Goal: Information Seeking & Learning: Find specific page/section

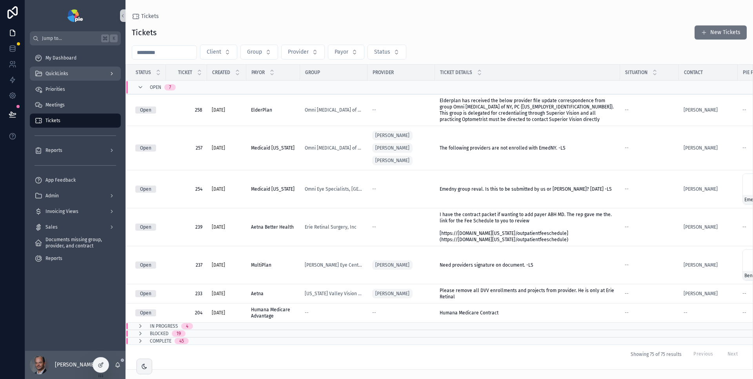
click at [80, 73] on div "QuickLinks" at bounding box center [75, 73] width 82 height 13
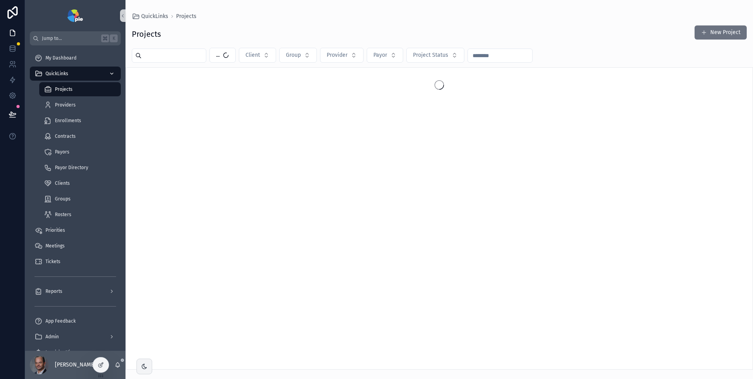
click at [80, 73] on div "QuickLinks" at bounding box center [75, 73] width 82 height 13
click at [57, 223] on div "Priorities" at bounding box center [75, 231] width 100 height 16
click at [56, 228] on span "Priorities" at bounding box center [55, 230] width 20 height 6
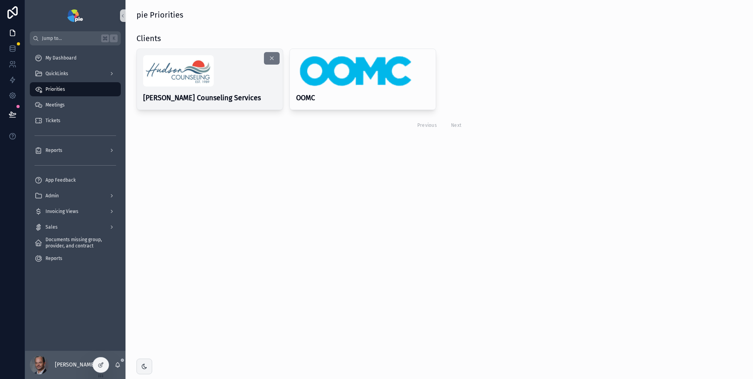
click at [245, 67] on div "scrollable content" at bounding box center [209, 70] width 133 height 31
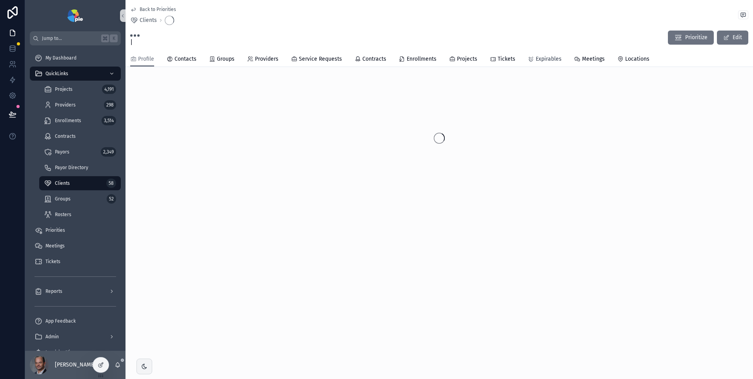
click at [549, 60] on span "Expirables" at bounding box center [548, 59] width 26 height 8
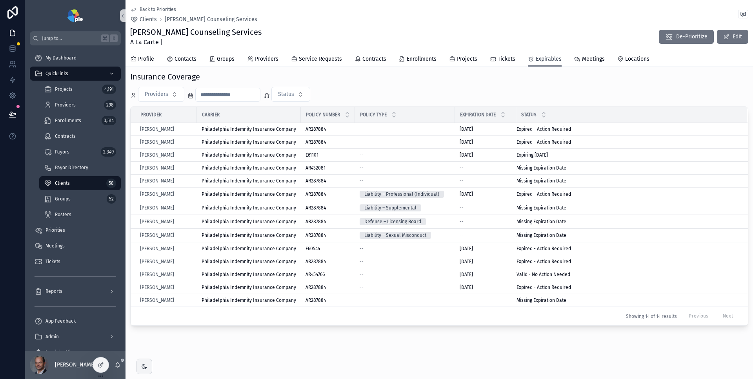
scroll to position [387, 0]
click at [103, 364] on icon at bounding box center [101, 365] width 6 height 6
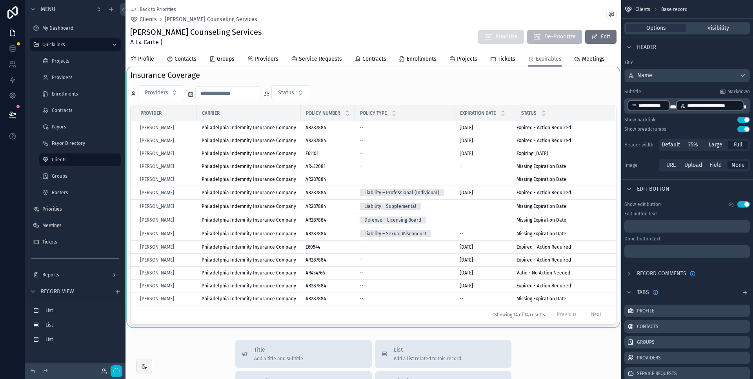
click at [373, 110] on div "scrollable content" at bounding box center [372, 197] width 495 height 261
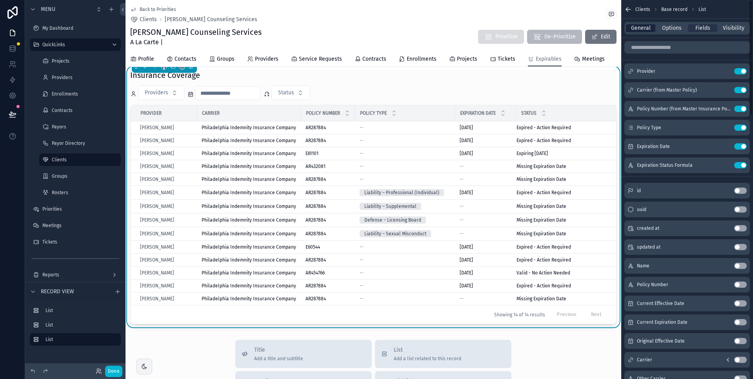
click at [637, 28] on span "General" at bounding box center [641, 28] width 20 height 8
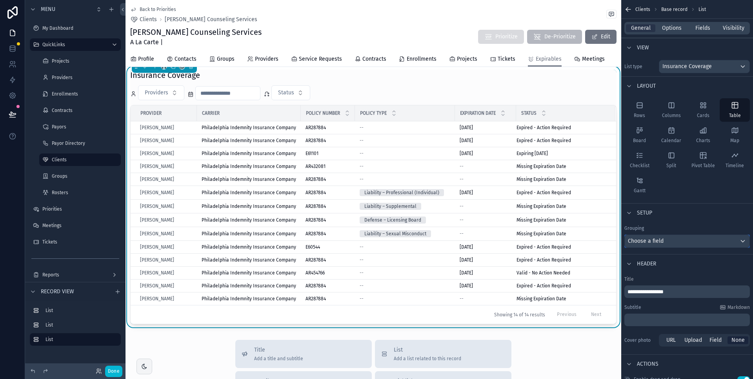
click at [667, 239] on div "Choose a field" at bounding box center [686, 241] width 125 height 13
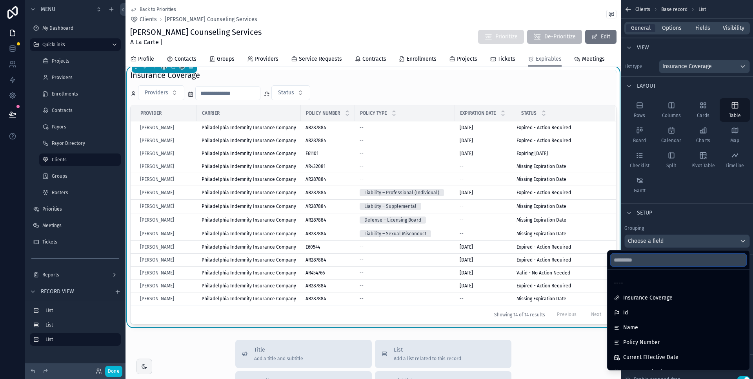
click at [655, 259] on input "text" at bounding box center [678, 260] width 136 height 13
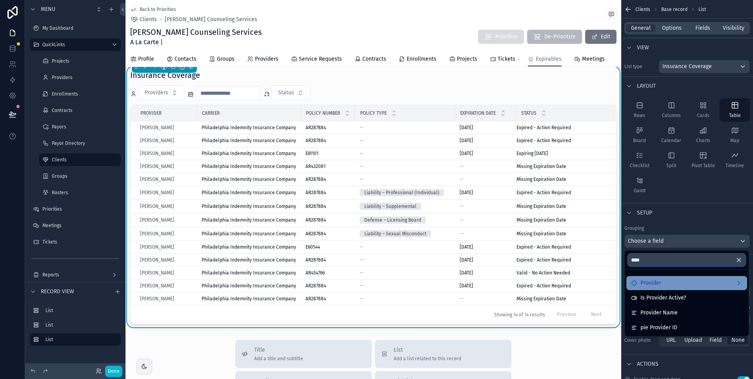
type input "****"
click at [676, 279] on div "Provider" at bounding box center [686, 283] width 111 height 9
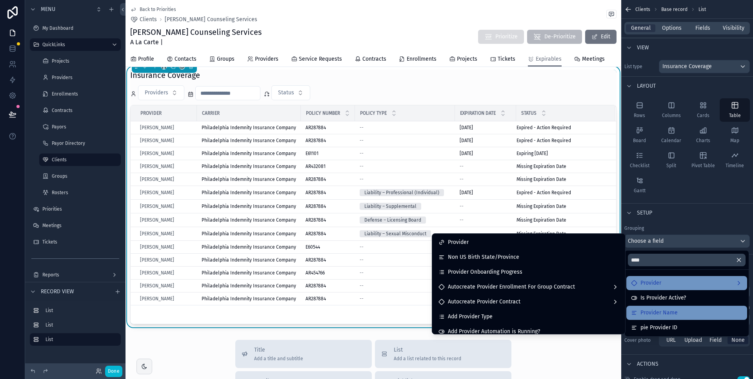
click at [672, 310] on ul "Provider Is Provider Active? Provider Name pie Provider ID" at bounding box center [686, 303] width 124 height 67
click at [673, 311] on span "Provider Name" at bounding box center [658, 312] width 37 height 9
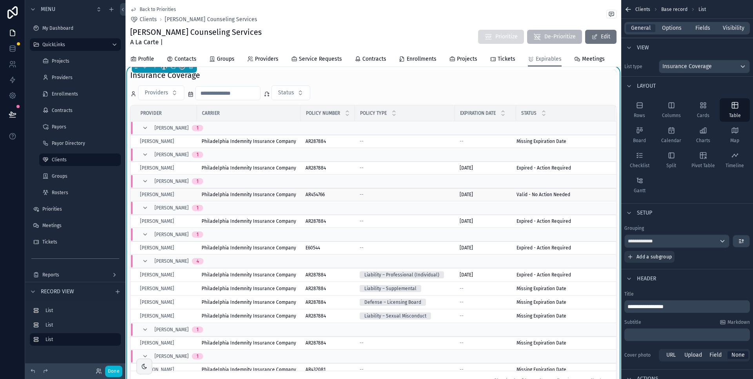
scroll to position [68, 0]
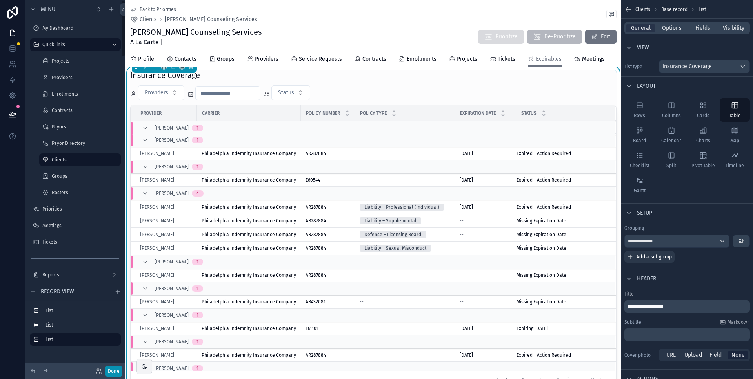
click at [118, 371] on button "Done" at bounding box center [113, 371] width 17 height 11
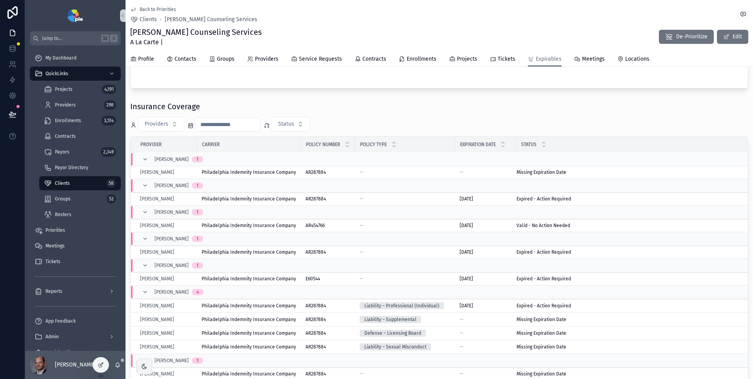
scroll to position [0, 0]
click at [104, 368] on div at bounding box center [101, 365] width 16 height 15
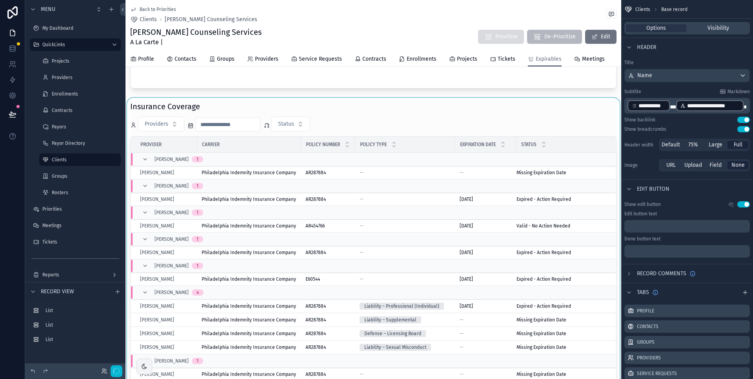
click at [404, 133] on div "scrollable content" at bounding box center [372, 261] width 495 height 327
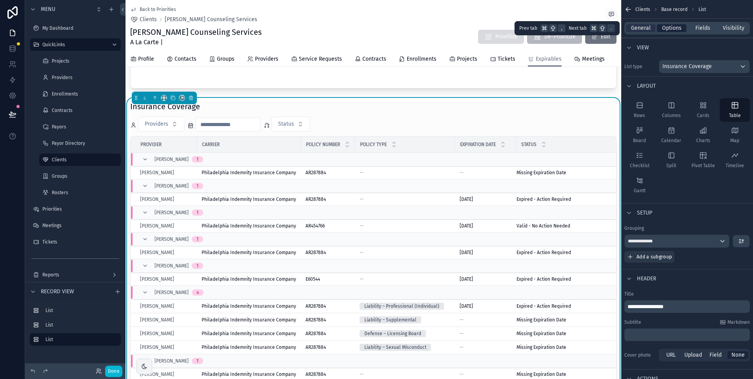
click at [675, 30] on span "Options" at bounding box center [672, 28] width 20 height 8
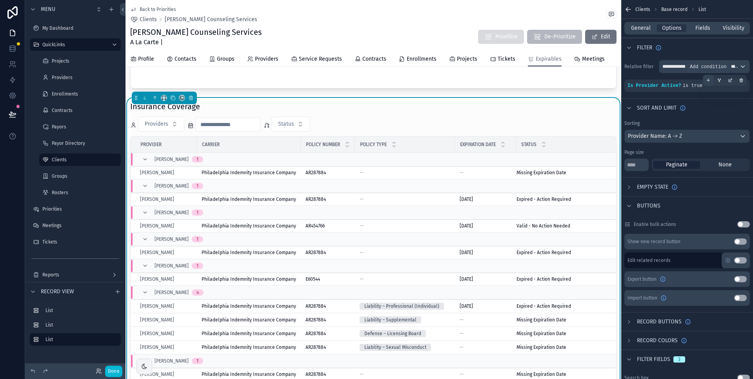
click at [709, 80] on div "scrollable content" at bounding box center [707, 80] width 11 height 11
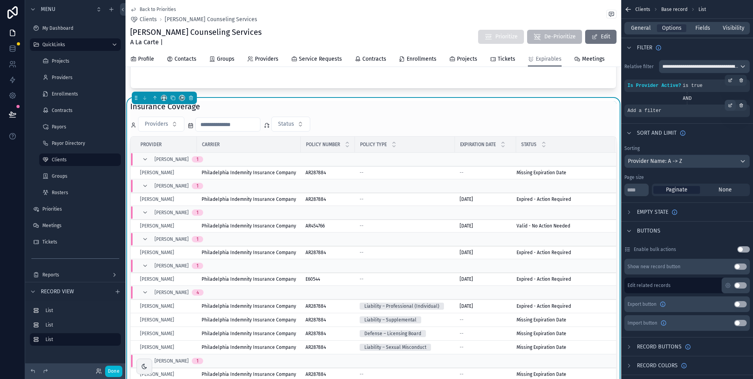
click at [729, 105] on icon "scrollable content" at bounding box center [729, 105] width 5 height 5
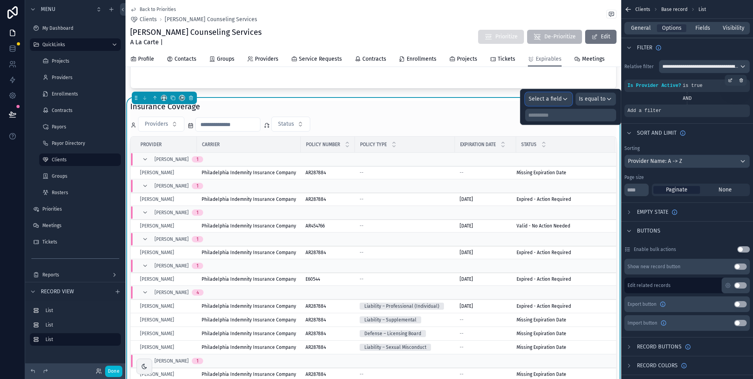
click at [559, 96] on span "Select a field" at bounding box center [544, 99] width 33 height 7
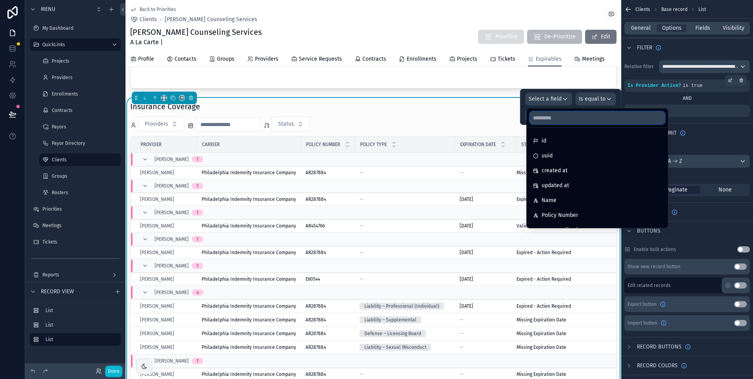
click at [551, 114] on input "text" at bounding box center [597, 118] width 135 height 13
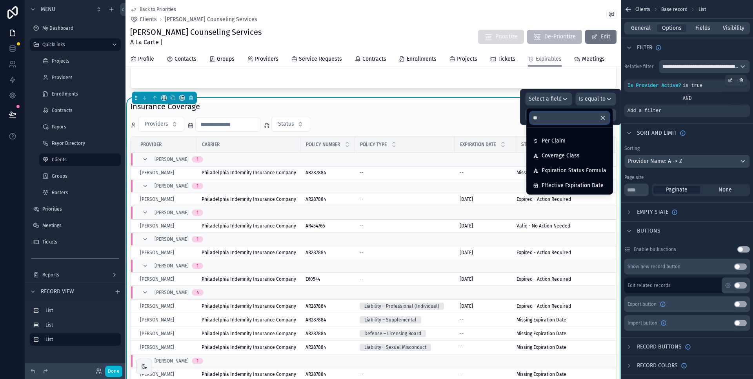
type input "*"
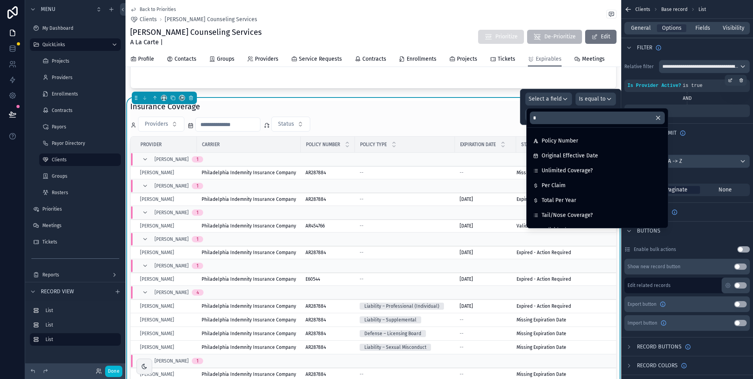
click at [704, 130] on div "Sort And Limit" at bounding box center [687, 132] width 132 height 19
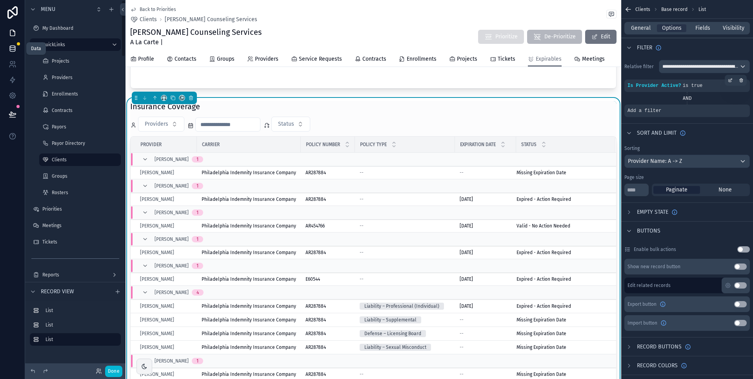
click at [16, 47] on icon at bounding box center [13, 49] width 8 height 8
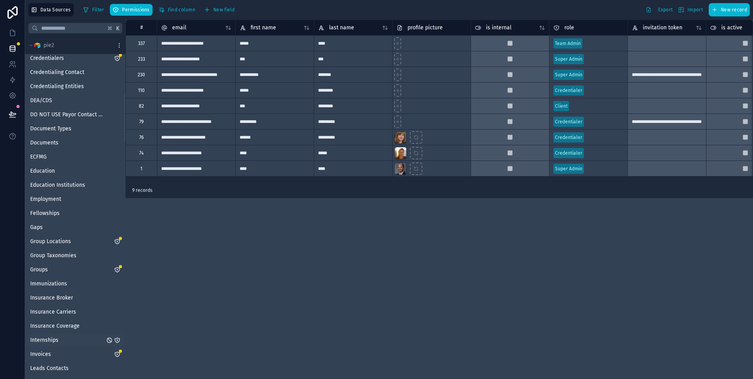
scroll to position [508, 0]
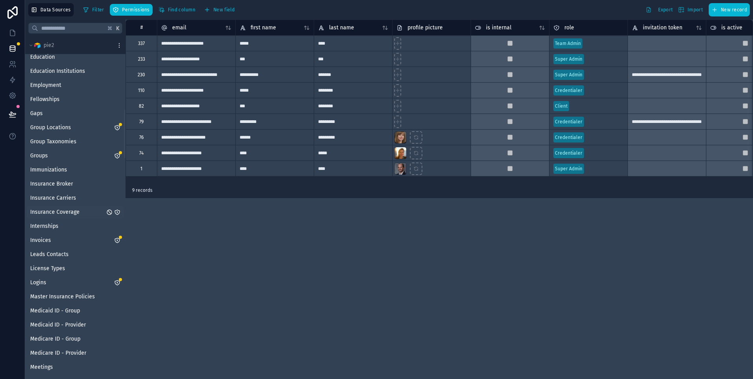
click at [74, 212] on span "Insurance Coverage" at bounding box center [54, 213] width 49 height 8
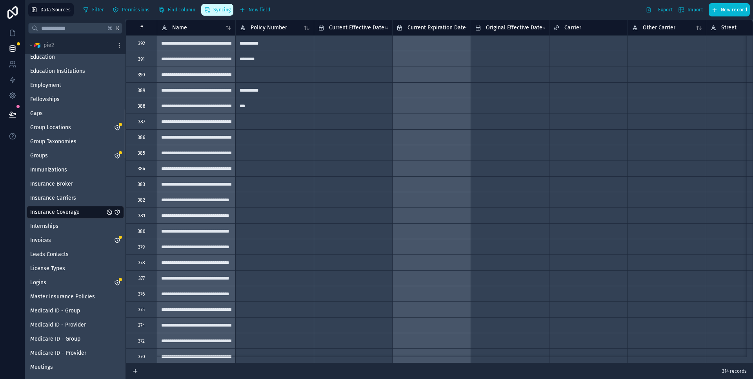
click at [213, 13] on span "Syncing" at bounding box center [221, 10] width 17 height 6
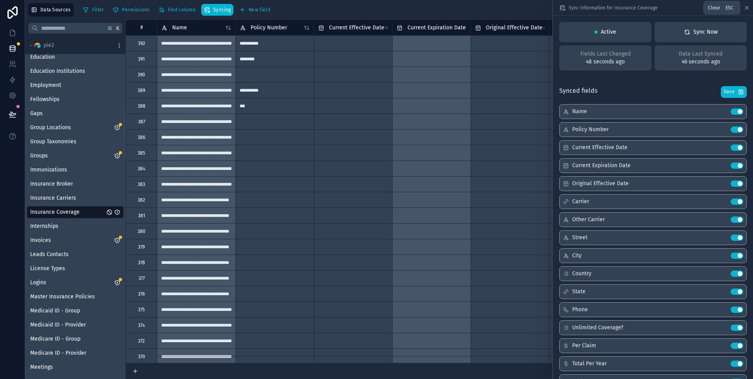
click at [748, 9] on icon at bounding box center [746, 7] width 3 height 3
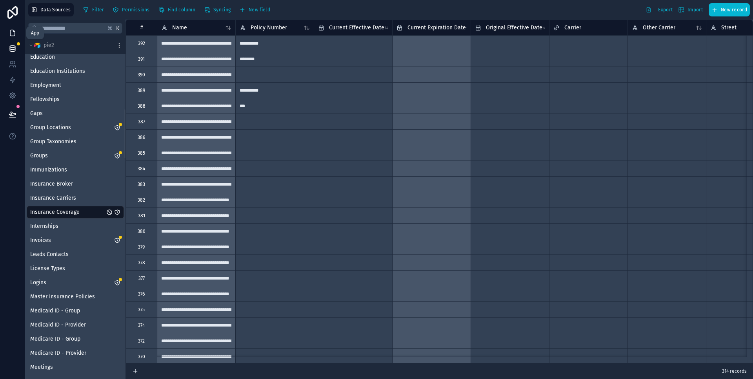
click at [13, 30] on icon at bounding box center [12, 33] width 5 height 6
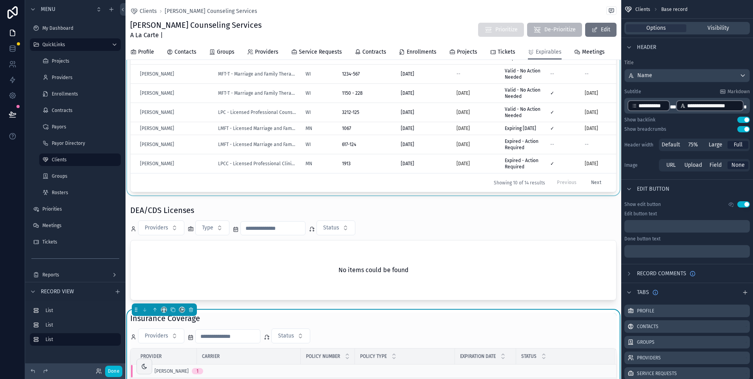
scroll to position [233, 0]
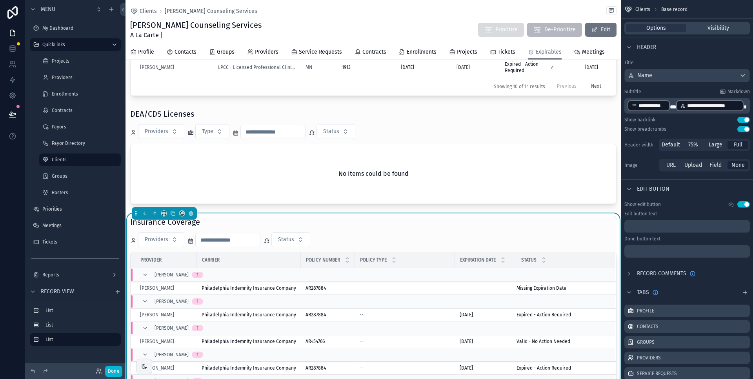
click at [444, 246] on div "Insurance Coverage Providers Status Provider Carrier Policy Number Policy Type …" at bounding box center [373, 377] width 486 height 321
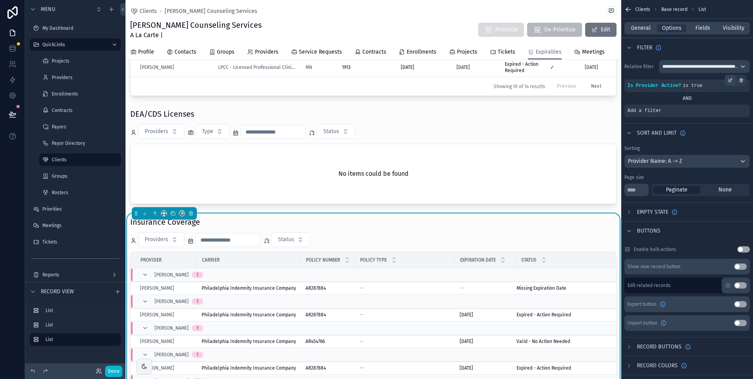
click at [729, 81] on icon "scrollable content" at bounding box center [729, 80] width 5 height 5
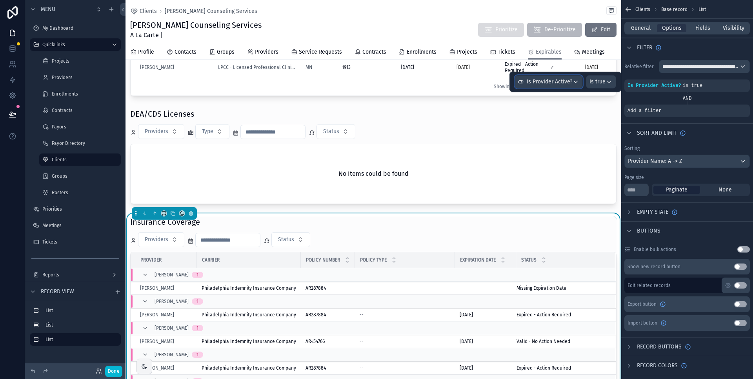
click at [562, 83] on span "Is Provider Active?" at bounding box center [548, 82] width 45 height 8
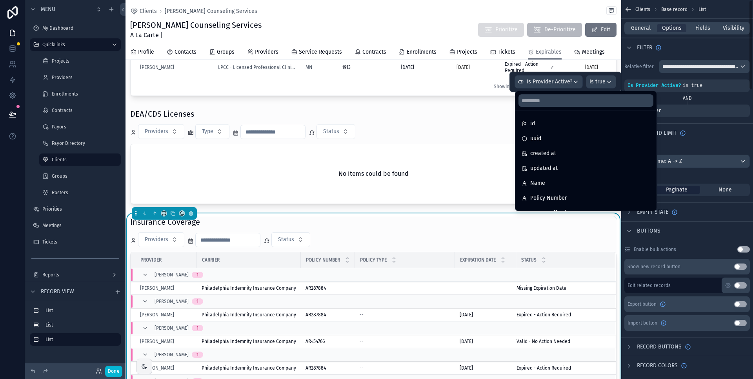
click at [721, 99] on div "AND" at bounding box center [686, 98] width 125 height 6
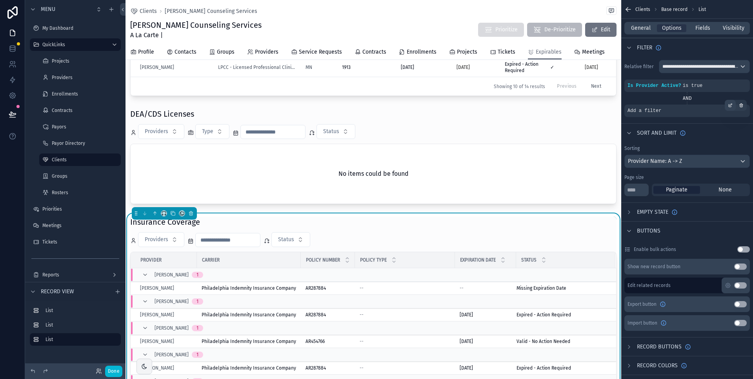
click at [729, 106] on icon "scrollable content" at bounding box center [730, 104] width 2 height 2
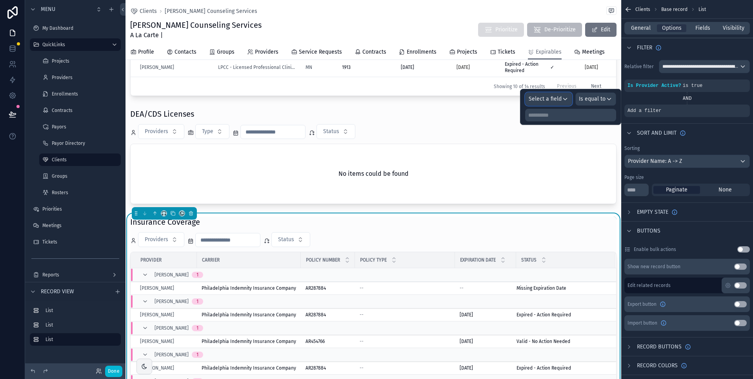
click at [562, 101] on div "Select a field" at bounding box center [548, 99] width 46 height 13
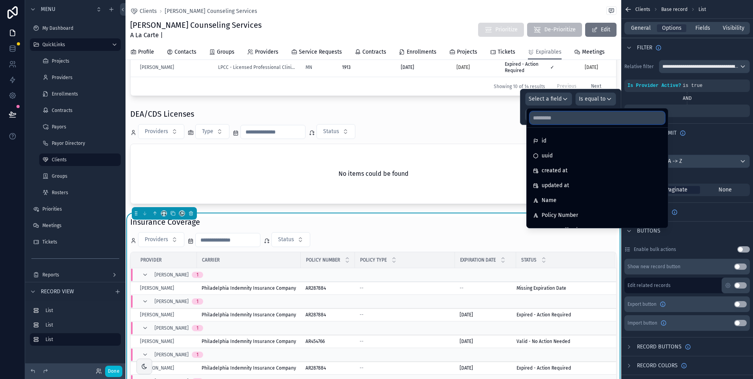
click at [551, 118] on input "text" at bounding box center [597, 118] width 135 height 13
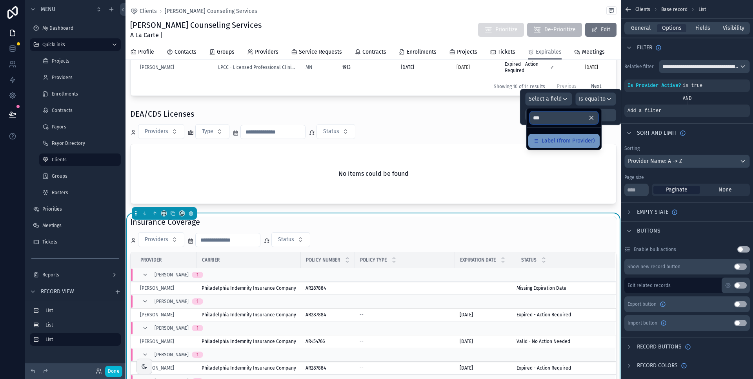
type input "***"
click at [559, 142] on span "Label (from Provider)" at bounding box center [567, 140] width 53 height 9
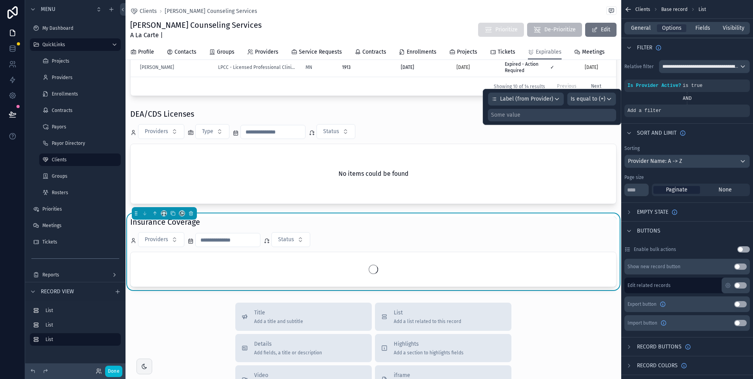
click at [594, 116] on div "Some value" at bounding box center [552, 115] width 128 height 13
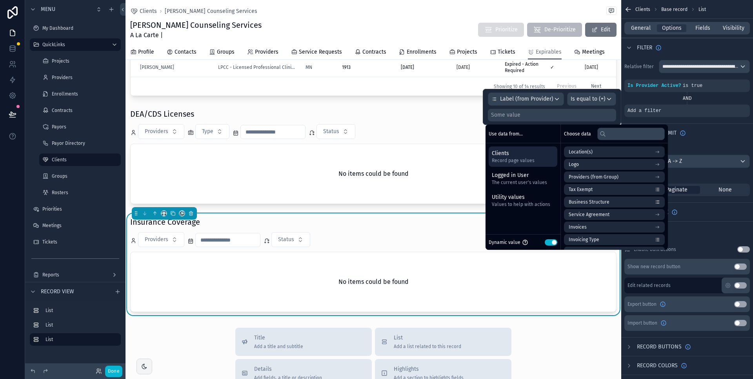
click at [549, 241] on button "Use setting" at bounding box center [550, 242] width 13 height 6
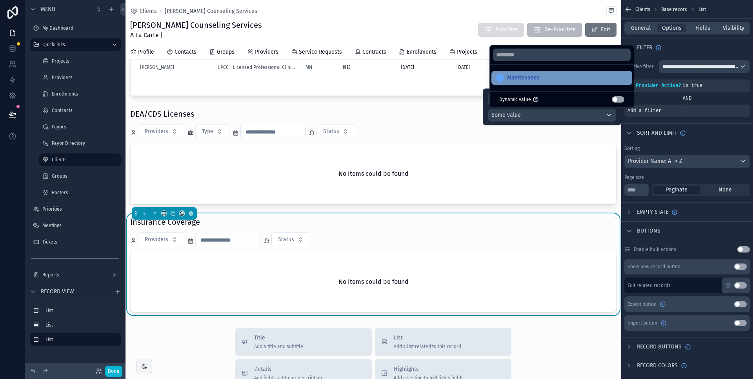
click at [559, 76] on div "Maintenance" at bounding box center [561, 77] width 131 height 9
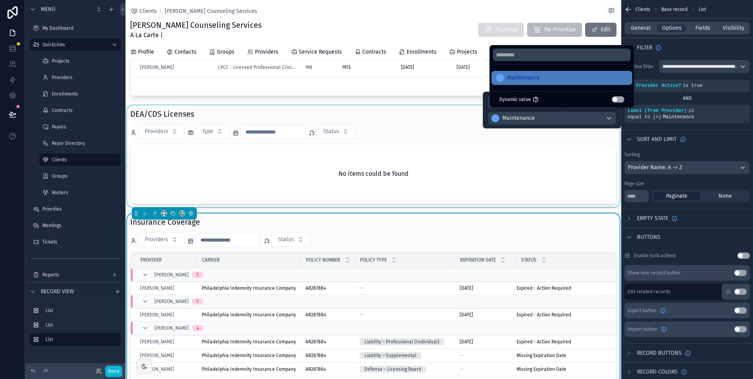
click at [452, 131] on div "scrollable content" at bounding box center [372, 156] width 495 height 102
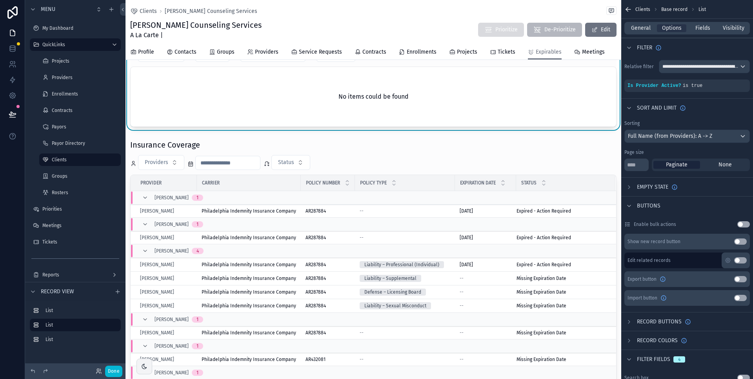
scroll to position [331, 0]
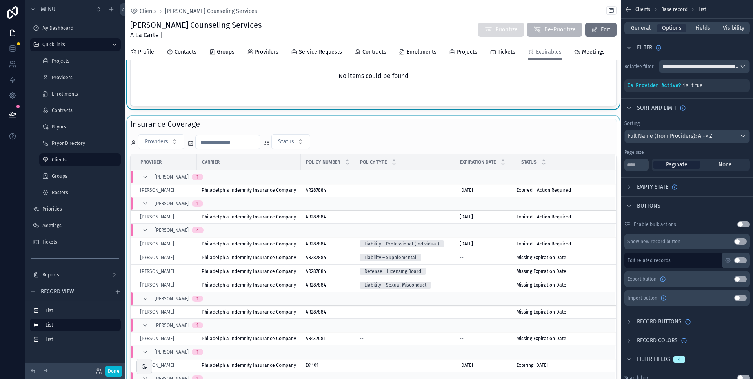
click at [395, 147] on div "scrollable content" at bounding box center [372, 268] width 495 height 305
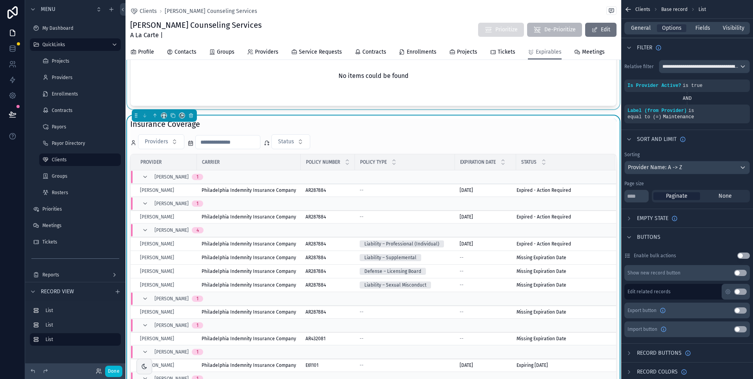
click at [418, 130] on div "Insurance Coverage" at bounding box center [373, 124] width 486 height 11
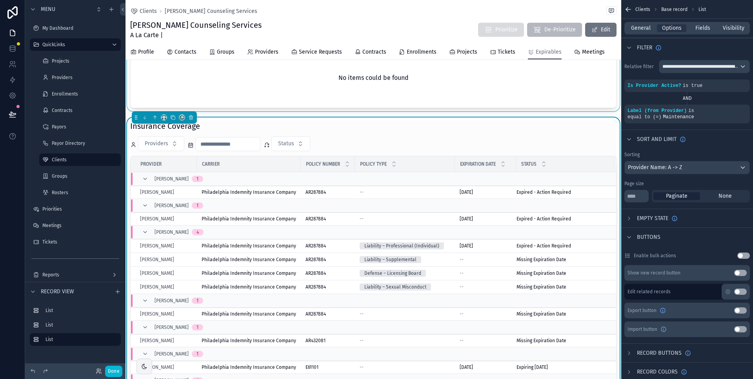
scroll to position [339, 0]
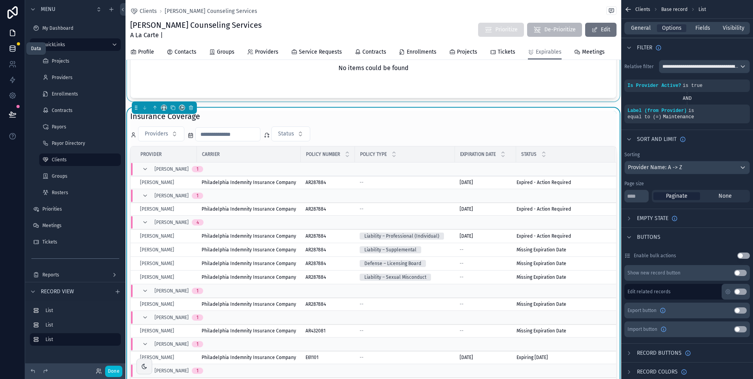
click at [9, 49] on icon at bounding box center [13, 49] width 8 height 8
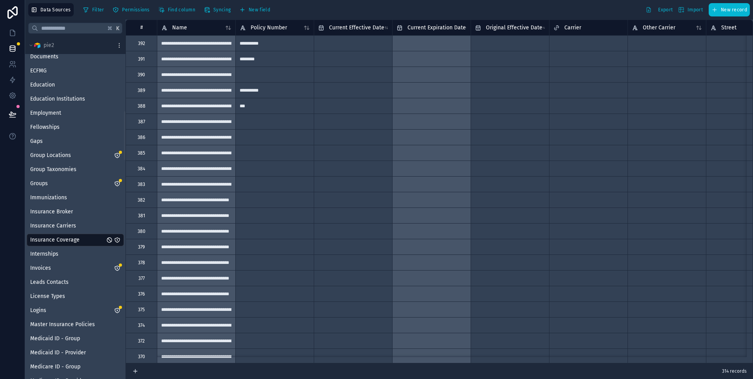
scroll to position [521, 0]
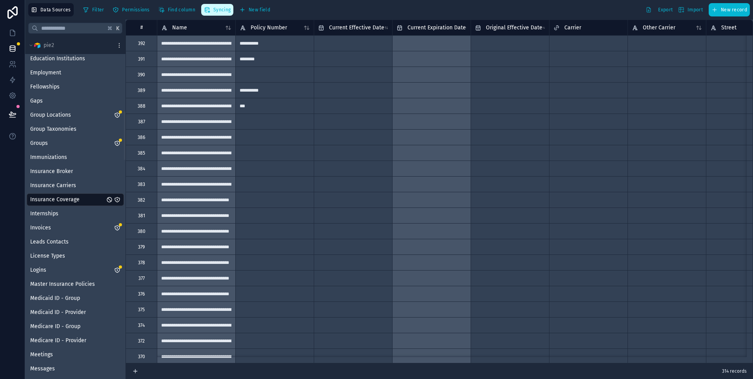
click at [214, 8] on span "Syncing" at bounding box center [221, 10] width 17 height 6
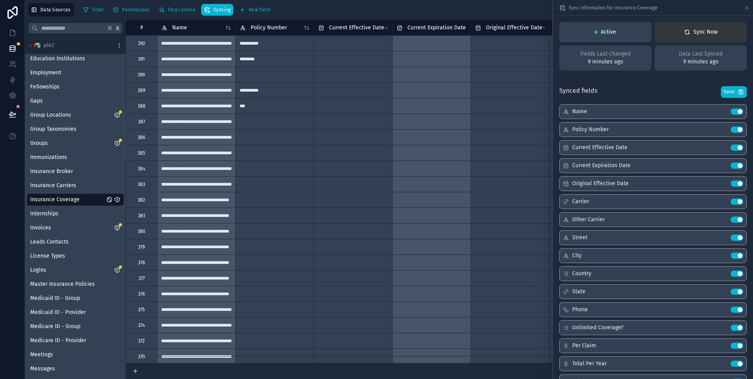
click at [704, 31] on div "Sync Now" at bounding box center [701, 32] width 34 height 8
click at [15, 32] on icon at bounding box center [13, 33] width 8 height 8
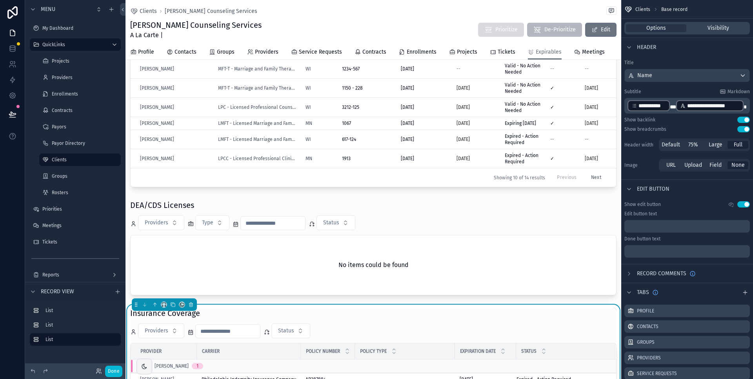
scroll to position [333, 0]
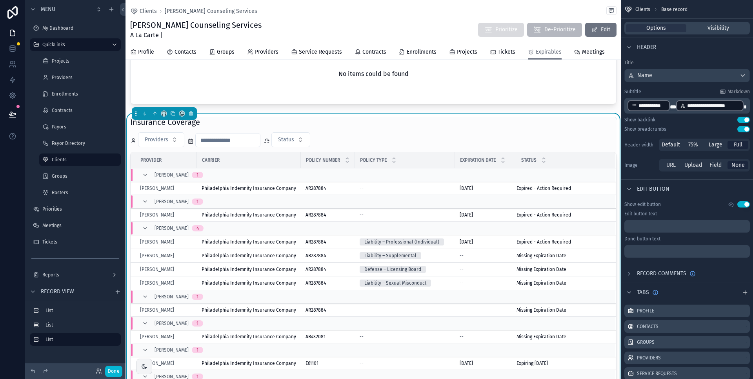
click at [409, 147] on div "Providers Status" at bounding box center [373, 139] width 486 height 15
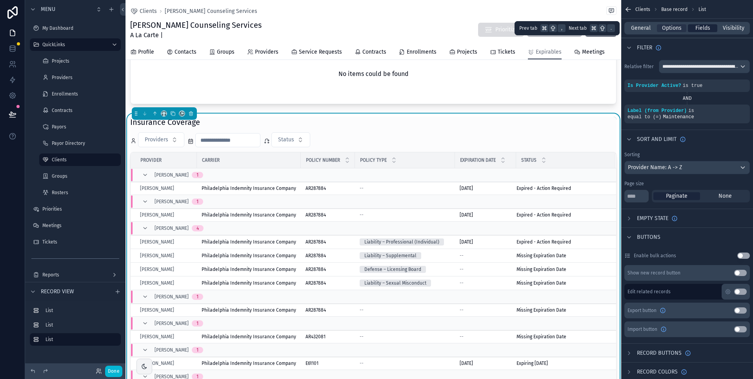
click at [703, 28] on span "Fields" at bounding box center [702, 28] width 15 height 8
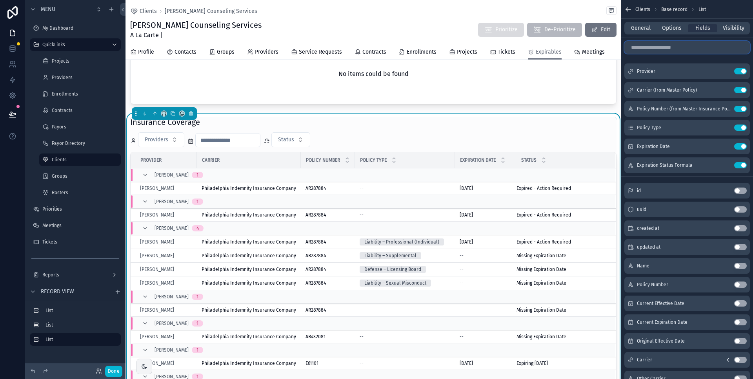
click at [694, 47] on input "scrollable content" at bounding box center [686, 47] width 125 height 13
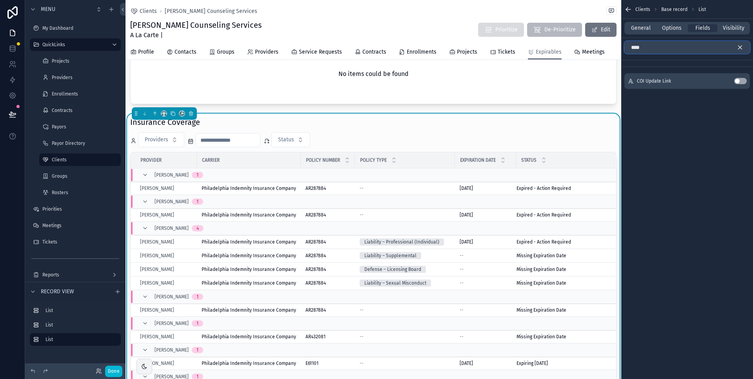
type input "****"
click at [740, 80] on button "Use setting" at bounding box center [740, 81] width 13 height 6
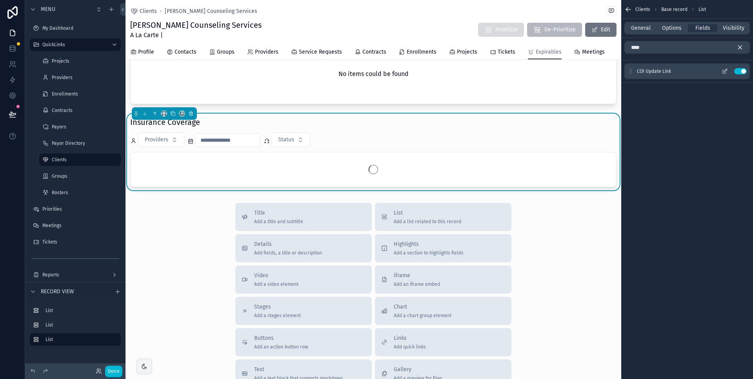
click at [724, 71] on icon "scrollable content" at bounding box center [724, 71] width 6 height 6
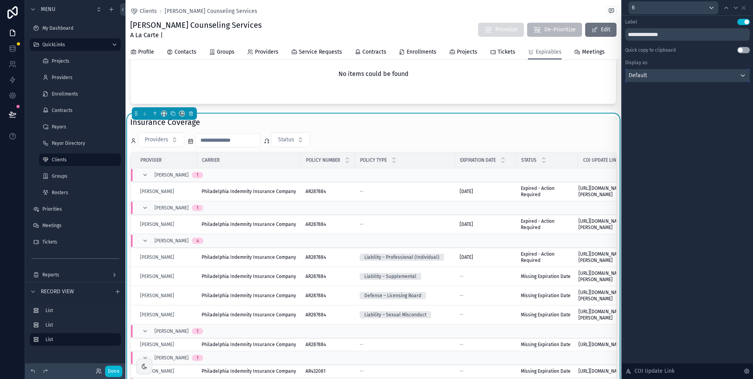
click at [673, 75] on div "Default" at bounding box center [687, 75] width 124 height 13
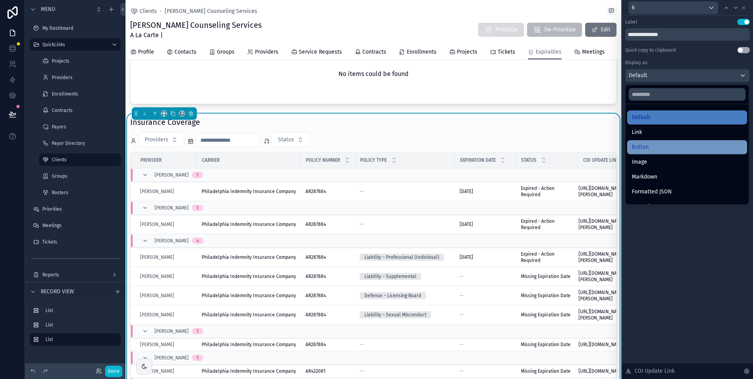
click at [662, 149] on div "Button" at bounding box center [686, 147] width 111 height 9
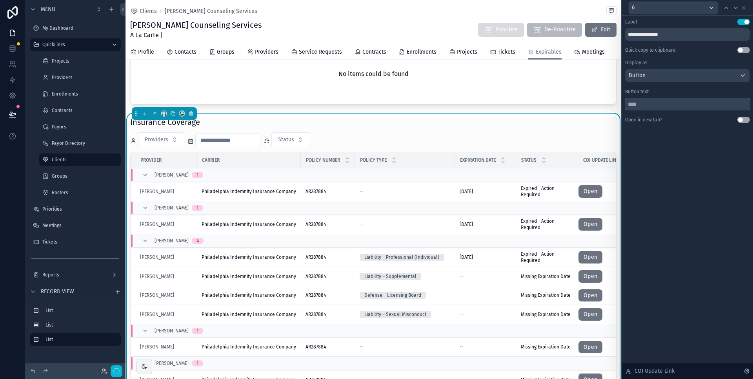
click at [670, 106] on input "text" at bounding box center [687, 104] width 125 height 13
click at [744, 119] on button "Use setting" at bounding box center [743, 120] width 13 height 6
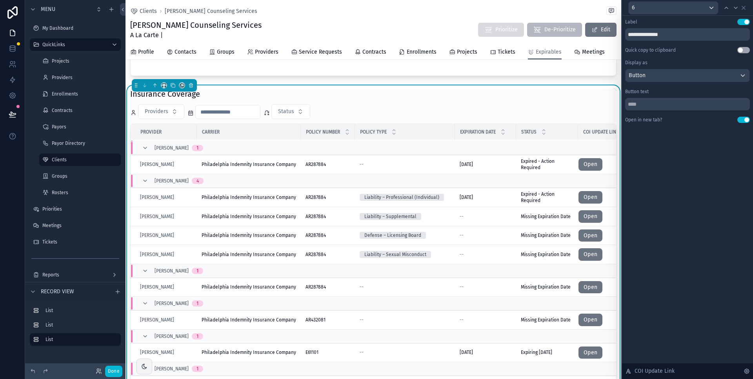
scroll to position [0, 0]
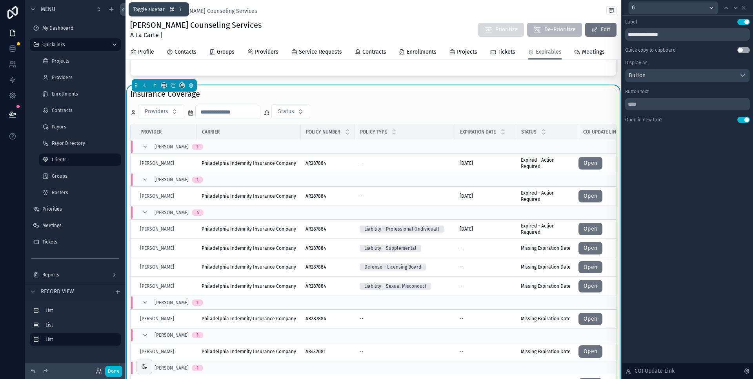
click at [122, 9] on icon at bounding box center [123, 9] width 2 height 3
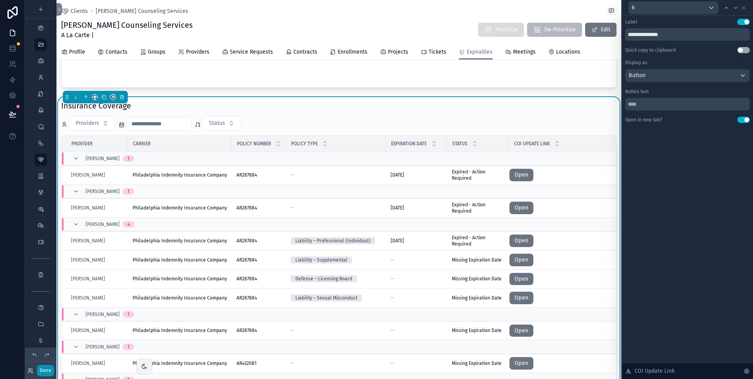
click at [49, 371] on button "Done" at bounding box center [45, 370] width 17 height 11
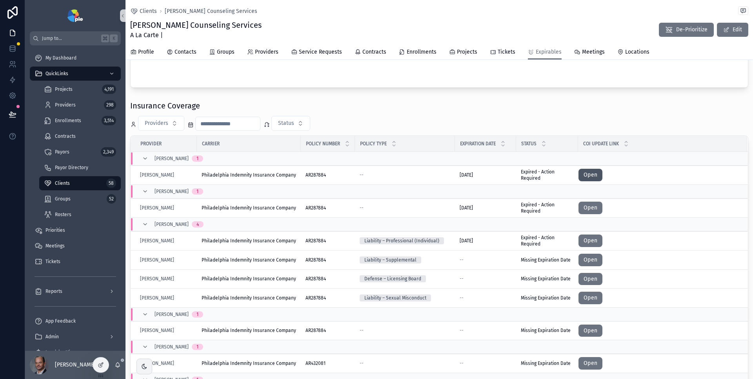
click at [589, 180] on link "Open" at bounding box center [590, 175] width 24 height 13
click at [590, 214] on link "Open" at bounding box center [590, 208] width 24 height 13
click at [588, 247] on link "Open" at bounding box center [590, 241] width 24 height 13
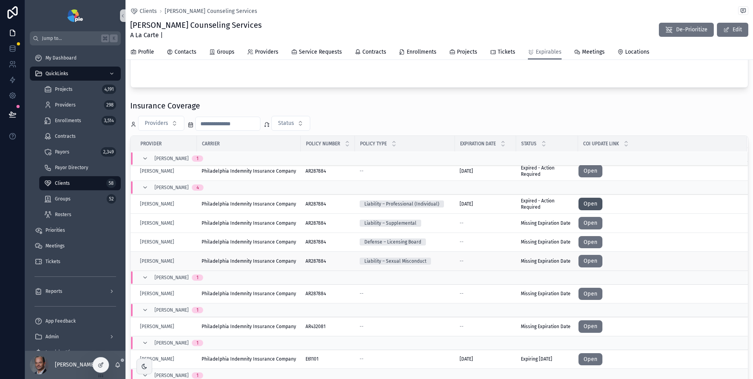
scroll to position [381, 0]
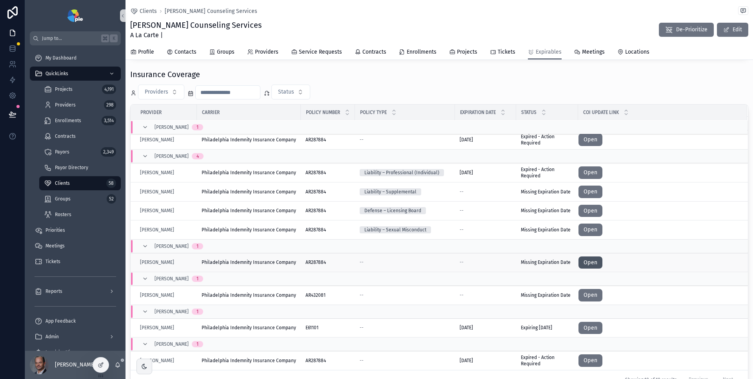
click at [588, 269] on link "Open" at bounding box center [590, 263] width 24 height 13
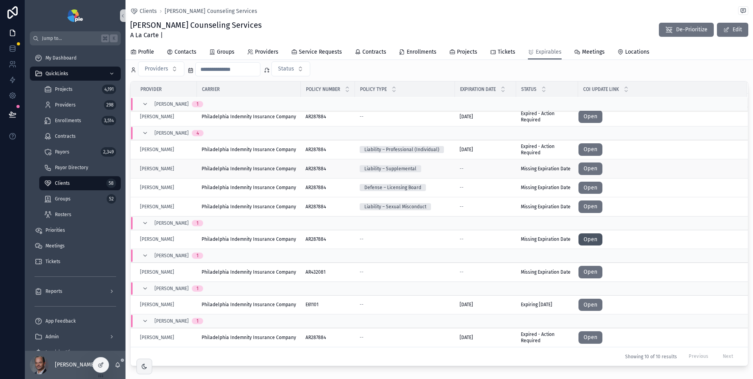
scroll to position [414, 0]
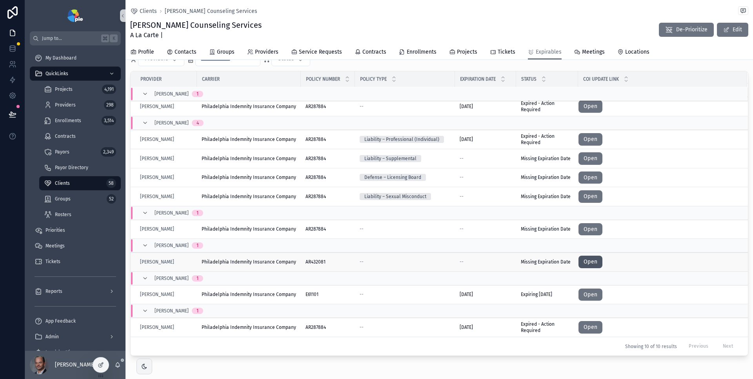
click at [590, 268] on link "Open" at bounding box center [590, 262] width 24 height 13
click at [583, 298] on link "Open" at bounding box center [590, 295] width 24 height 13
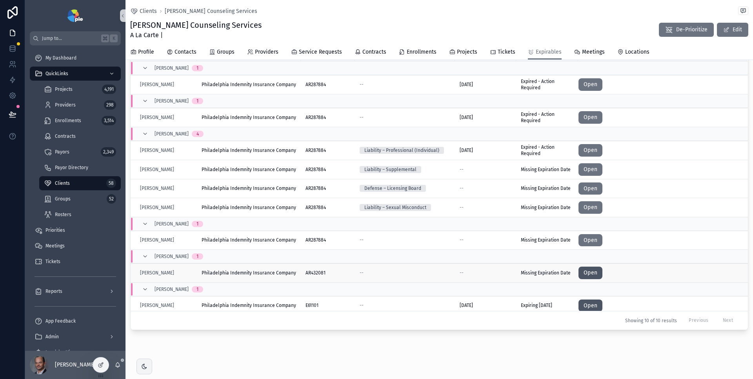
scroll to position [37, 0]
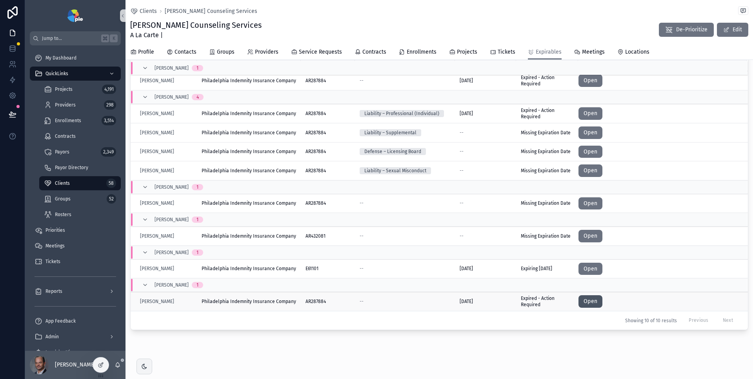
click at [590, 308] on link "Open" at bounding box center [590, 302] width 24 height 13
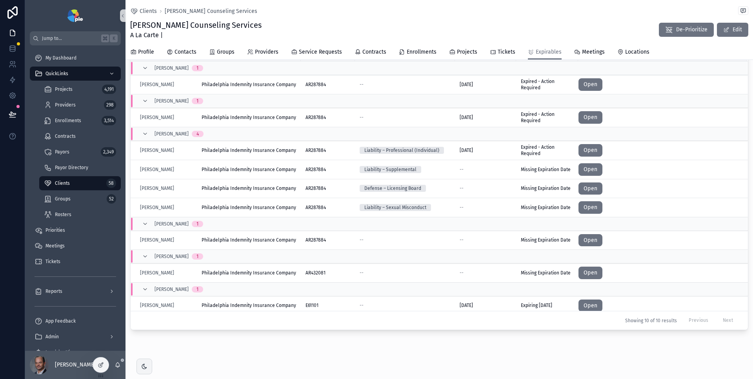
scroll to position [408, 0]
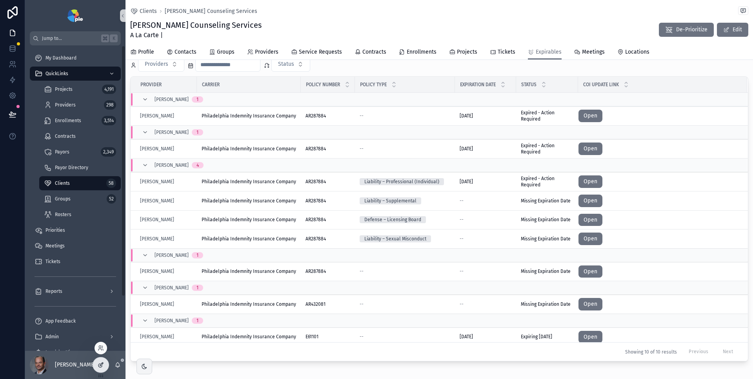
click at [102, 362] on icon at bounding box center [101, 365] width 6 height 6
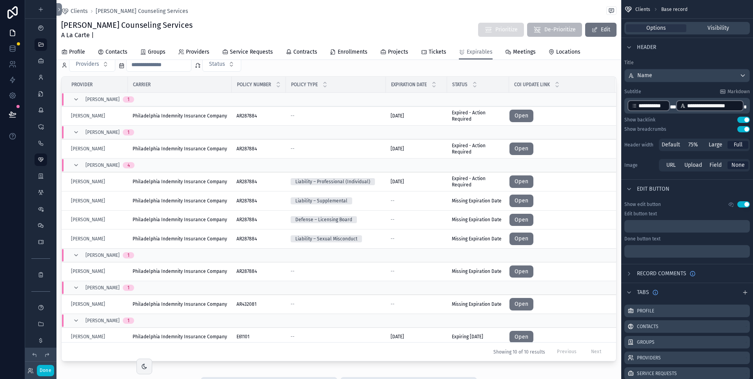
scroll to position [247, 0]
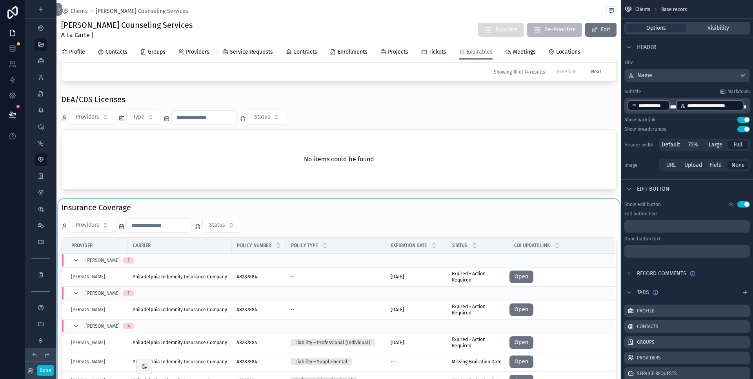
click at [402, 214] on div "scrollable content" at bounding box center [338, 362] width 564 height 327
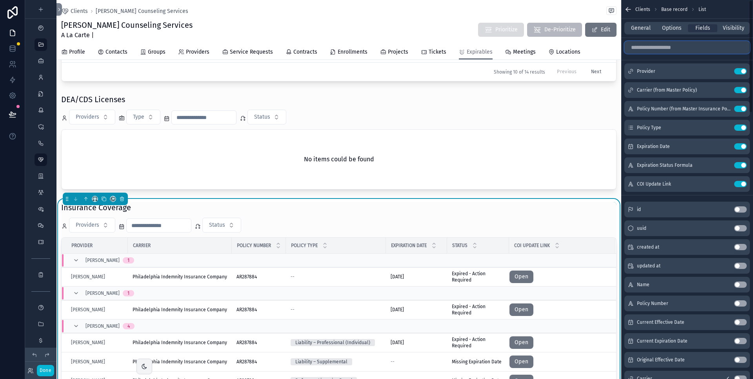
click at [673, 49] on input "scrollable content" at bounding box center [686, 47] width 125 height 13
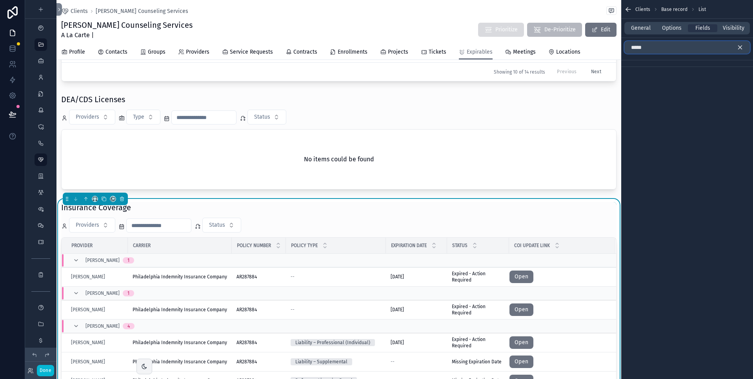
type input "*****"
click at [740, 48] on icon "scrollable content" at bounding box center [739, 47] width 7 height 7
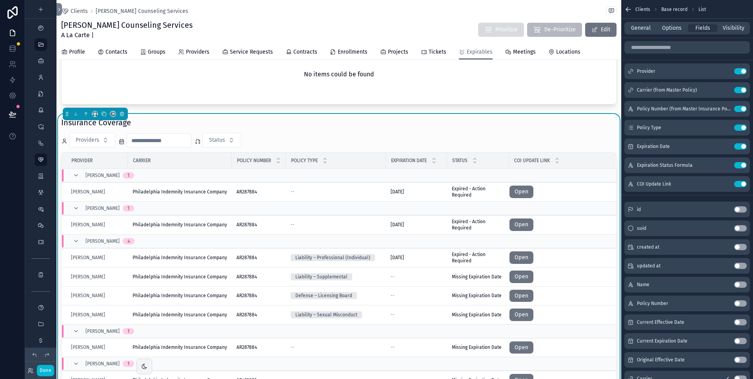
scroll to position [323, 0]
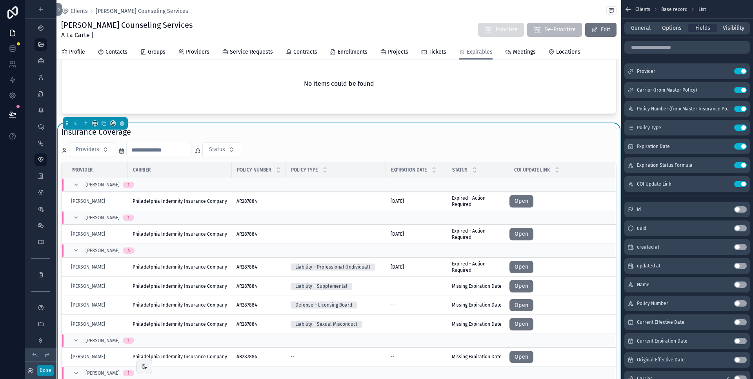
click at [45, 370] on button "Done" at bounding box center [45, 370] width 17 height 11
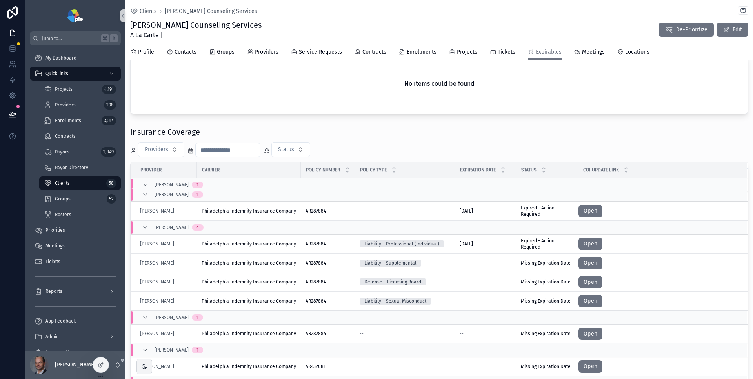
scroll to position [0, 0]
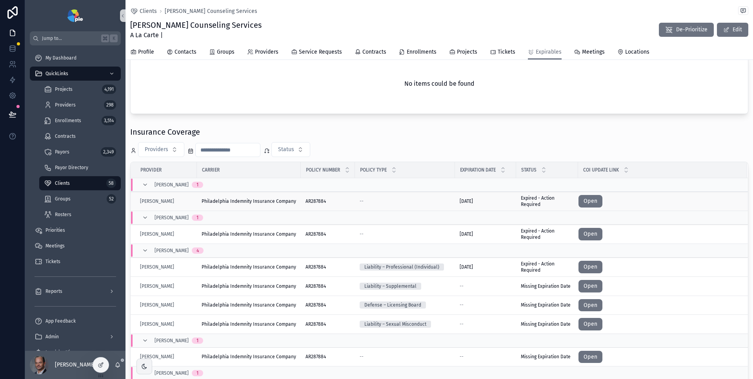
click at [183, 205] on div "[PERSON_NAME]" at bounding box center [166, 201] width 52 height 6
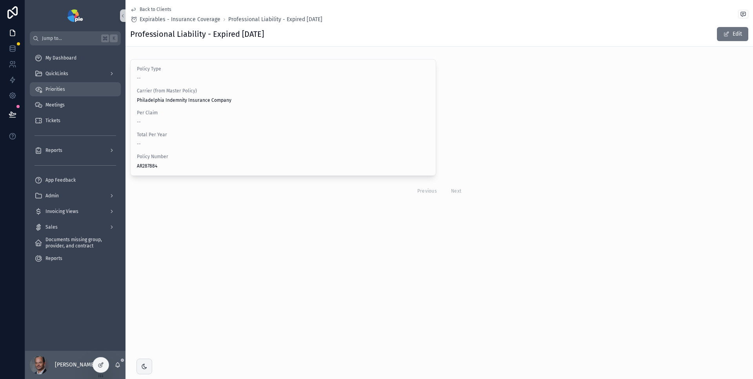
click at [65, 89] on div "Priorities" at bounding box center [75, 89] width 82 height 13
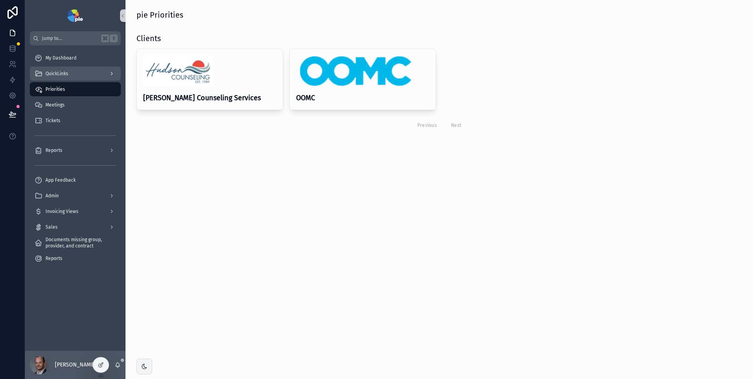
click at [66, 74] on span "QuickLinks" at bounding box center [56, 74] width 23 height 6
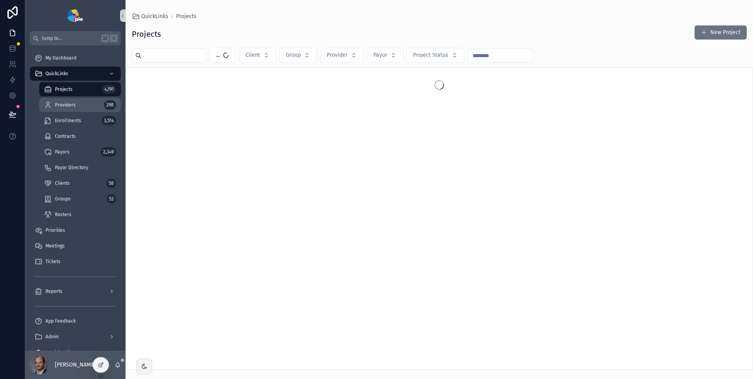
click at [72, 105] on span "Providers" at bounding box center [65, 105] width 21 height 6
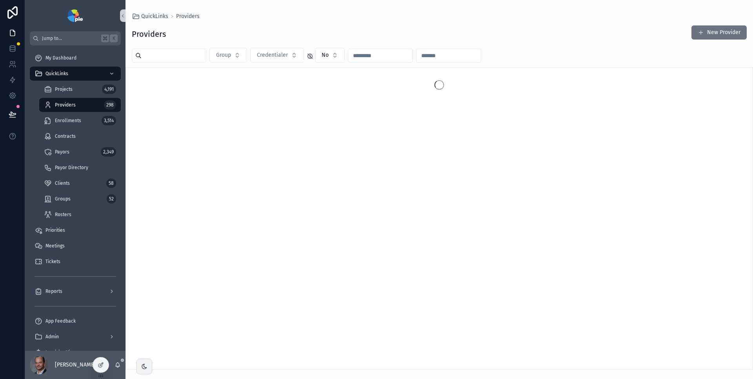
click at [165, 57] on input "scrollable content" at bounding box center [173, 55] width 64 height 11
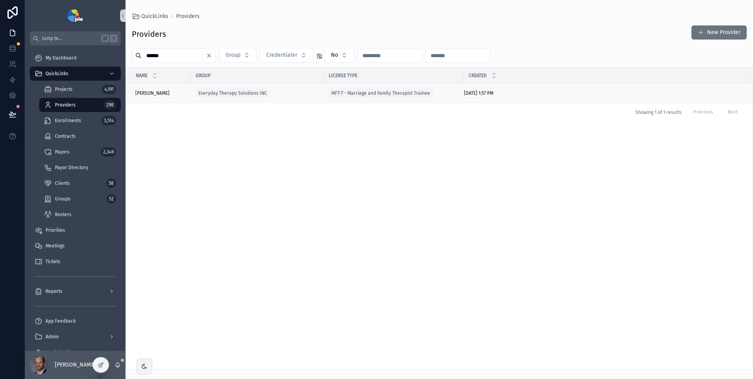
type input "******"
click at [156, 93] on span "[PERSON_NAME]" at bounding box center [152, 93] width 34 height 6
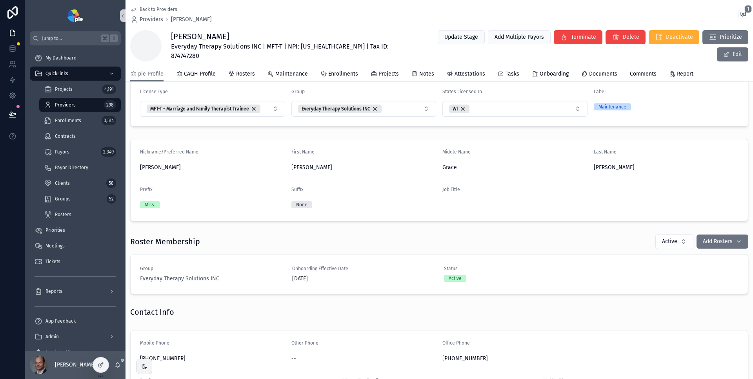
scroll to position [22, 0]
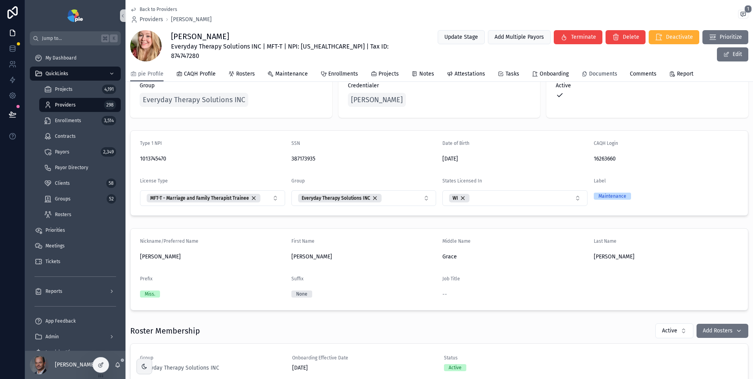
click at [595, 73] on span "Documents" at bounding box center [603, 74] width 28 height 8
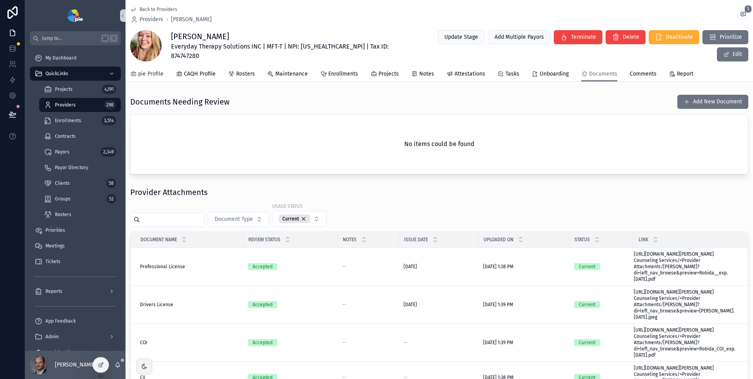
click at [163, 75] on span "pie Profile" at bounding box center [150, 74] width 25 height 8
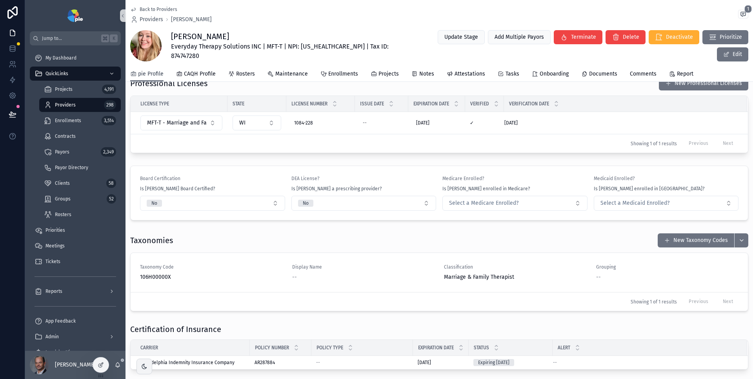
scroll to position [742, 0]
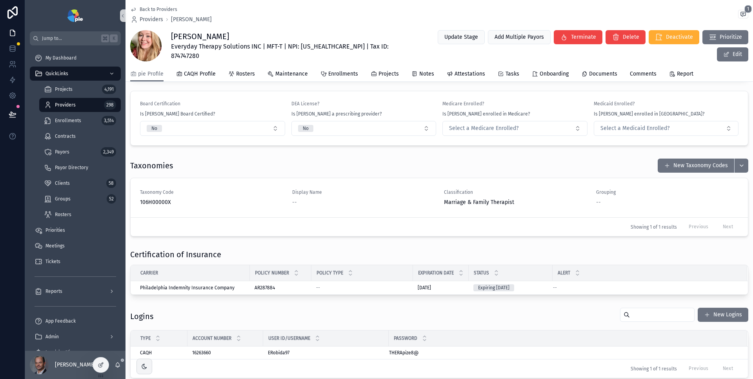
click at [438, 254] on div "Certification of Insurance" at bounding box center [439, 254] width 618 height 11
click at [298, 287] on div "AR287884 AR287884" at bounding box center [280, 288] width 52 height 6
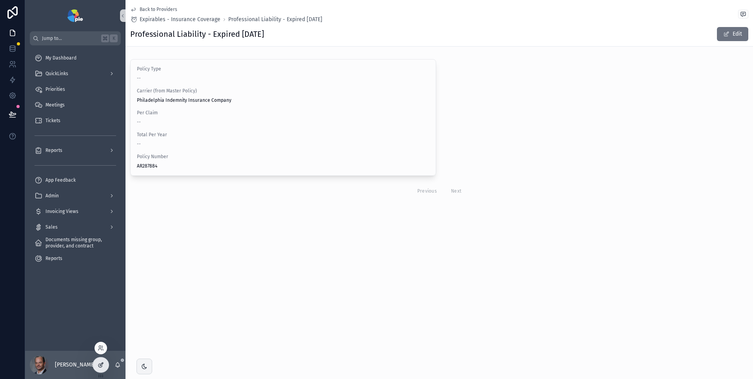
click at [105, 365] on div at bounding box center [101, 365] width 16 height 15
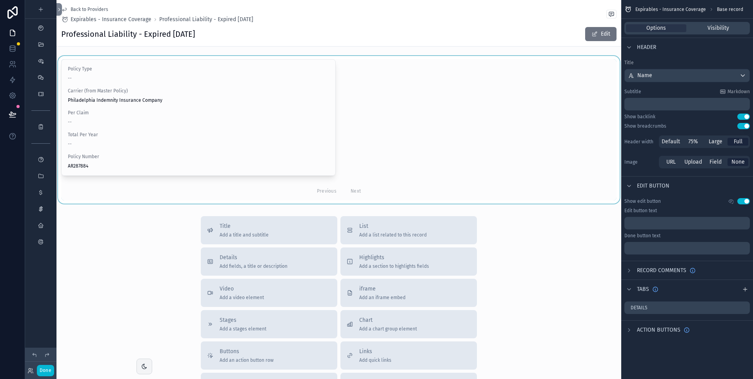
click at [455, 72] on div "scrollable content" at bounding box center [338, 130] width 564 height 148
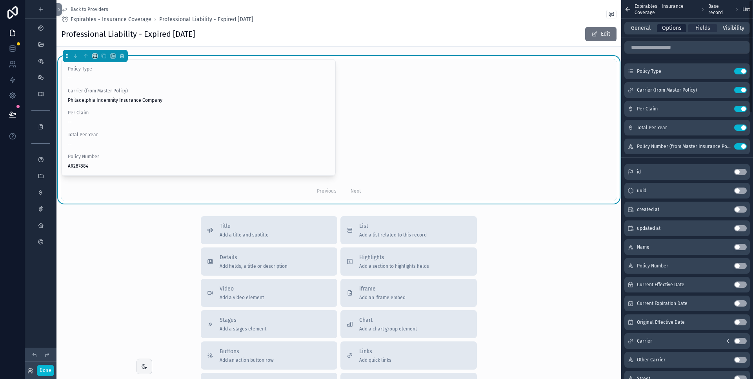
click at [673, 28] on span "Options" at bounding box center [672, 28] width 20 height 8
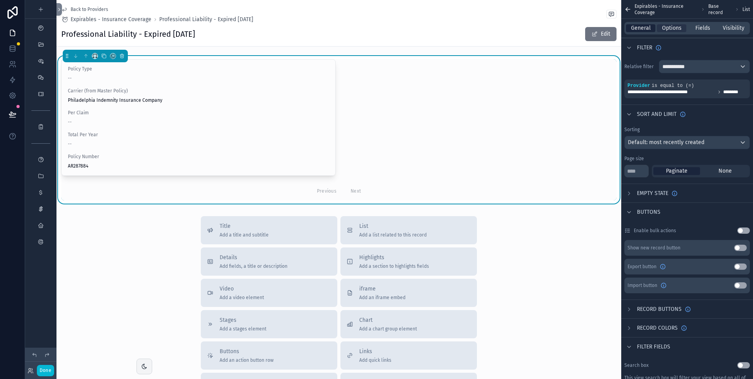
click at [648, 27] on span "General" at bounding box center [641, 28] width 20 height 8
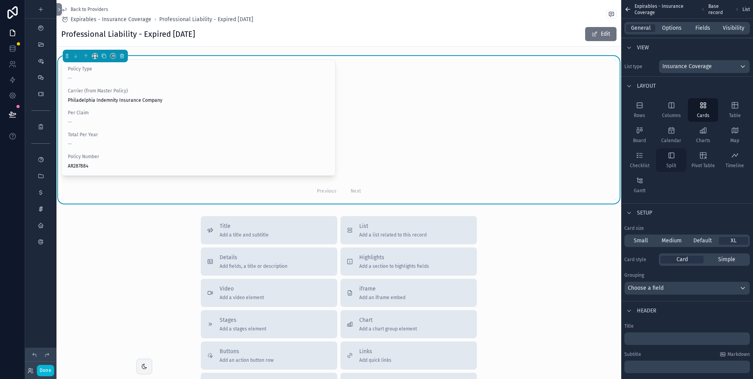
click at [666, 158] on div "Split" at bounding box center [671, 161] width 30 height 24
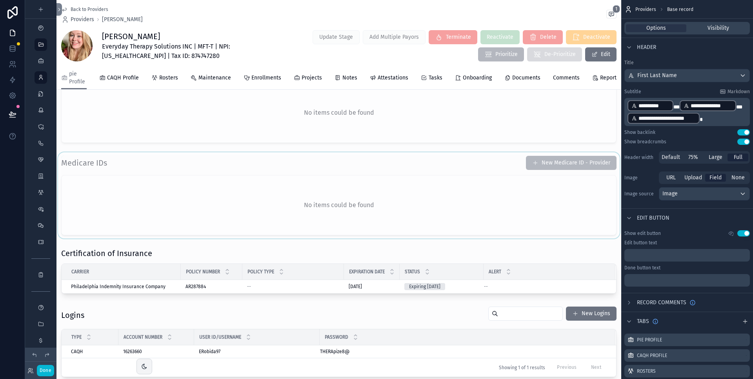
scroll to position [1391, 0]
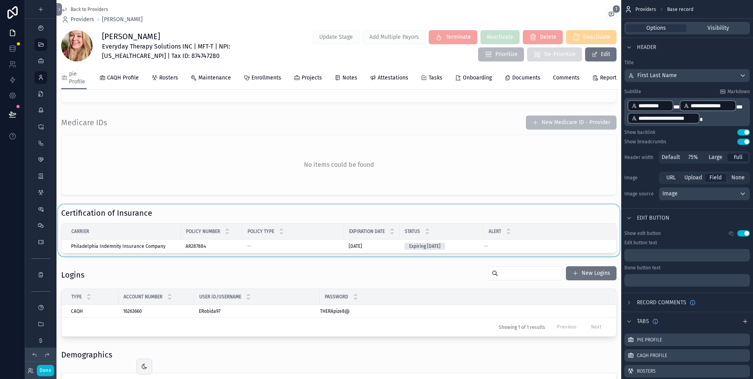
click at [173, 254] on div "scrollable content" at bounding box center [338, 231] width 564 height 52
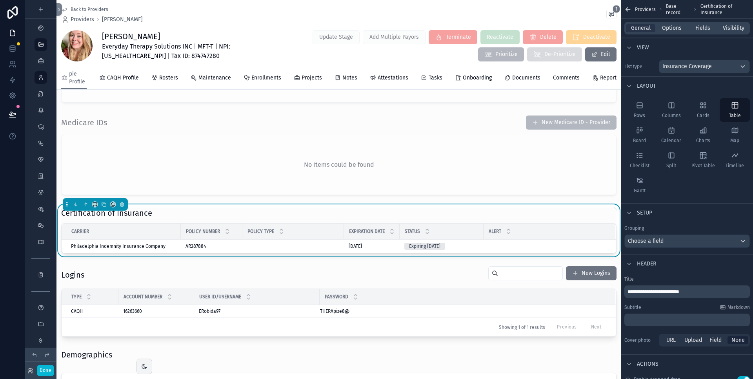
click at [172, 250] on div "Philadelphia Indemnity Insurance Company" at bounding box center [123, 246] width 105 height 6
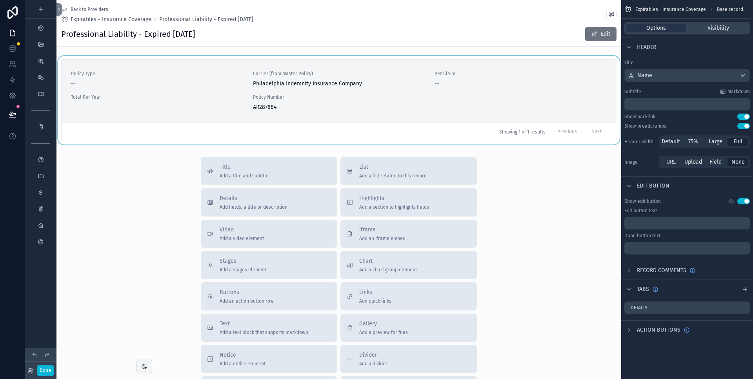
click at [224, 89] on div "scrollable content" at bounding box center [338, 100] width 564 height 89
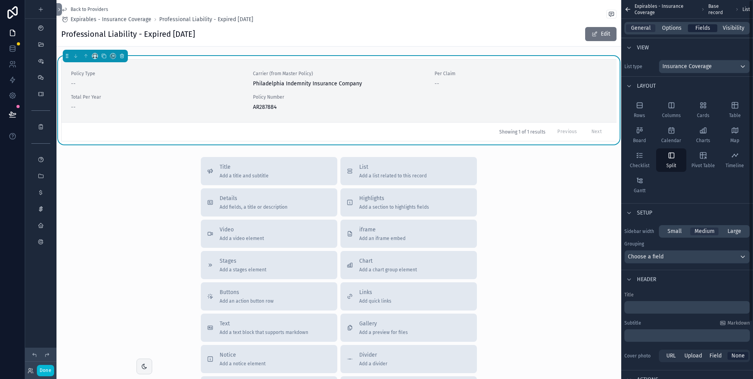
click at [698, 28] on span "Fields" at bounding box center [702, 28] width 15 height 8
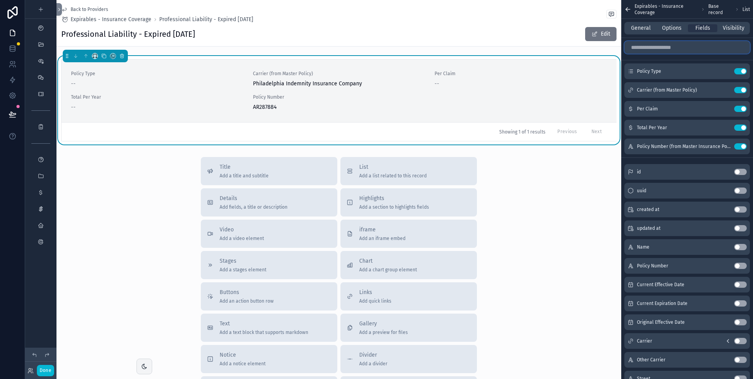
click at [663, 51] on input "scrollable content" at bounding box center [686, 47] width 125 height 13
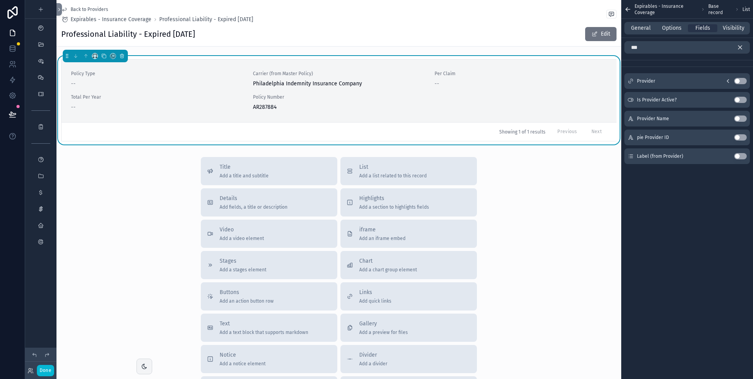
click at [743, 80] on button "Use setting" at bounding box center [740, 81] width 13 height 6
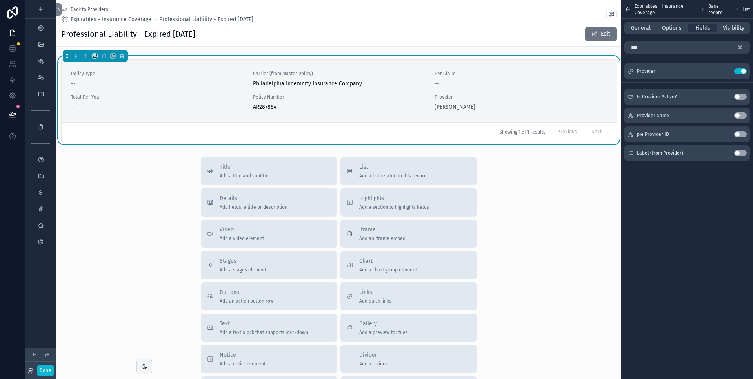
click at [744, 135] on button "Use setting" at bounding box center [740, 134] width 13 height 6
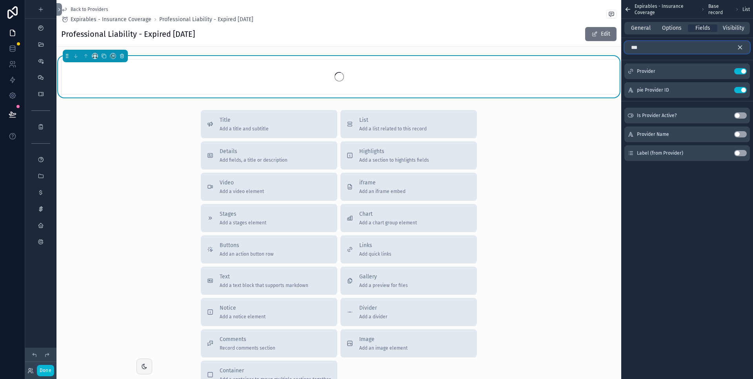
click at [665, 49] on input "***" at bounding box center [686, 47] width 125 height 13
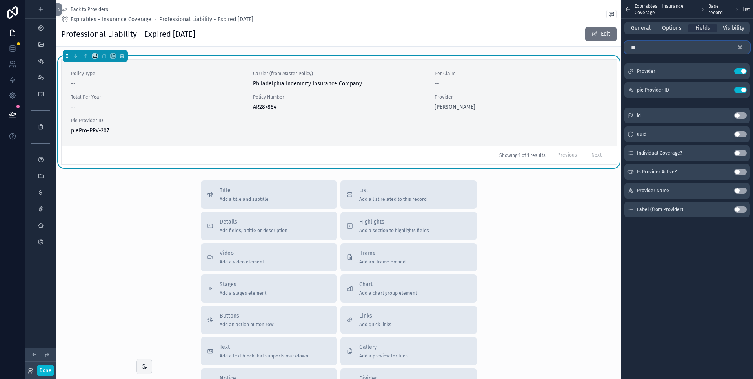
type input "**"
click at [741, 116] on button "Use setting" at bounding box center [740, 115] width 13 height 6
click at [742, 109] on button "Use setting" at bounding box center [740, 109] width 13 height 6
click at [740, 134] on button "Use setting" at bounding box center [740, 134] width 13 height 6
click at [84, 9] on span "Back to Providers" at bounding box center [90, 9] width 38 height 6
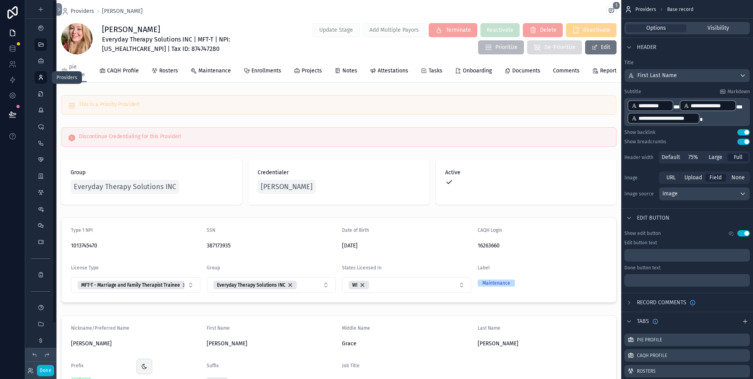
click at [40, 77] on icon "scrollable content" at bounding box center [41, 77] width 6 height 6
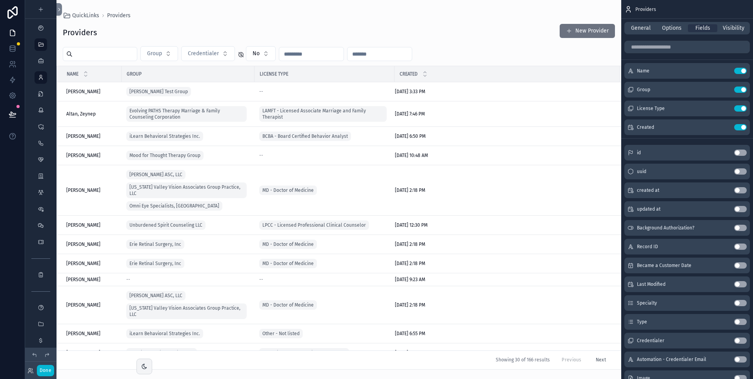
click at [88, 56] on div "scrollable content" at bounding box center [338, 189] width 564 height 379
click at [126, 53] on input "scrollable content" at bounding box center [105, 54] width 64 height 11
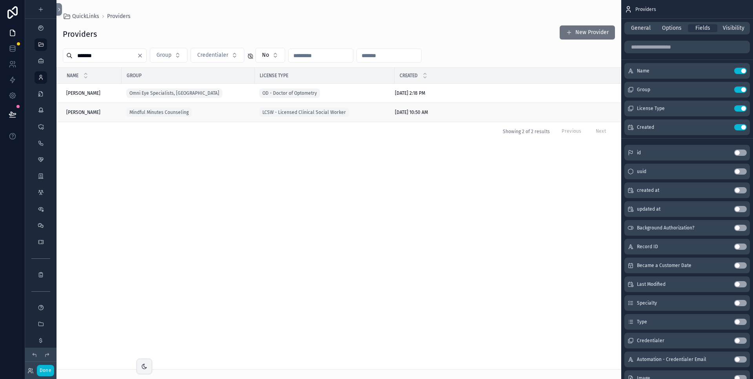
type input "*******"
click at [99, 114] on div "[PERSON_NAME], [PERSON_NAME], [PERSON_NAME]" at bounding box center [91, 112] width 51 height 6
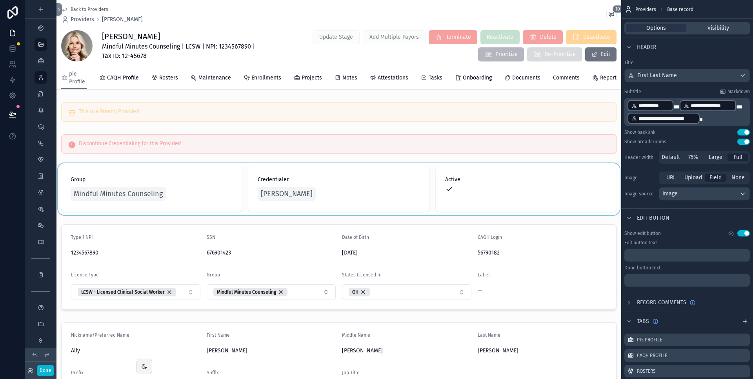
click at [131, 197] on div "scrollable content" at bounding box center [338, 189] width 564 height 52
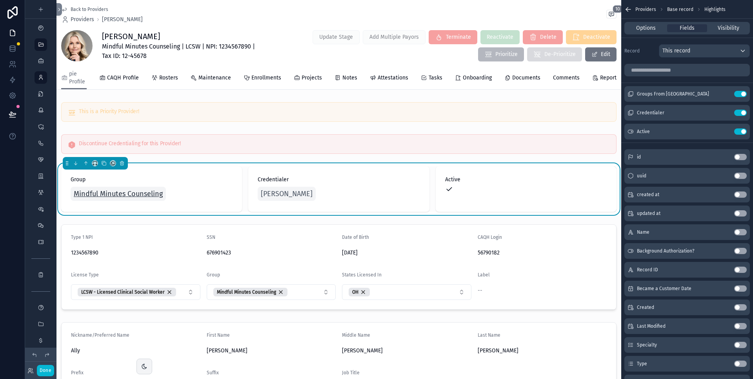
click at [125, 195] on span "Mindful Minutes Counseling" at bounding box center [118, 194] width 89 height 11
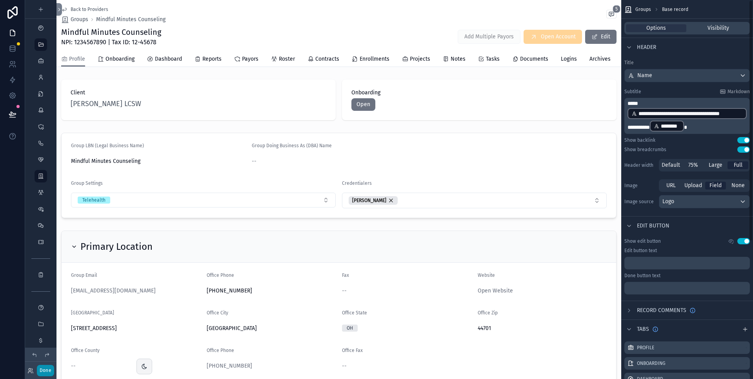
click at [49, 372] on button "Done" at bounding box center [45, 370] width 17 height 11
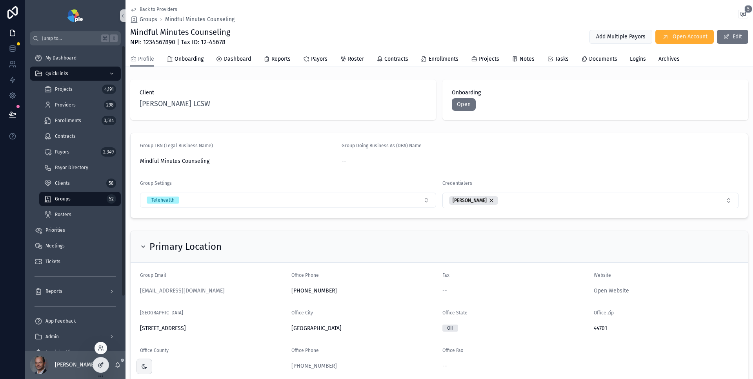
click at [103, 367] on icon at bounding box center [101, 365] width 6 height 6
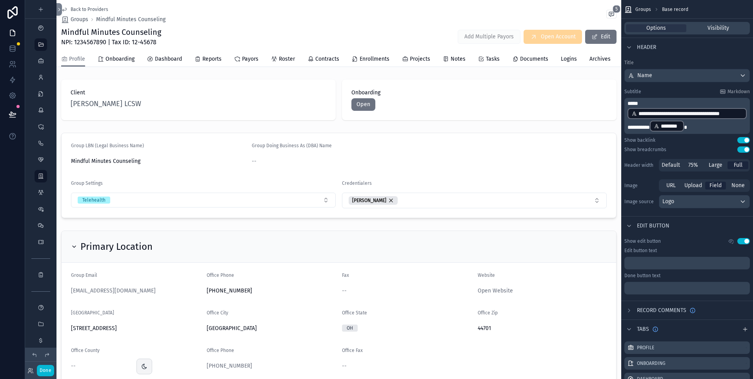
click at [428, 45] on div "Mindful Minutes Counseling NPI: 1234567890 | Tax ID: 12-45678 Add Multiple Payo…" at bounding box center [338, 37] width 555 height 20
click at [47, 370] on button "Done" at bounding box center [45, 370] width 17 height 11
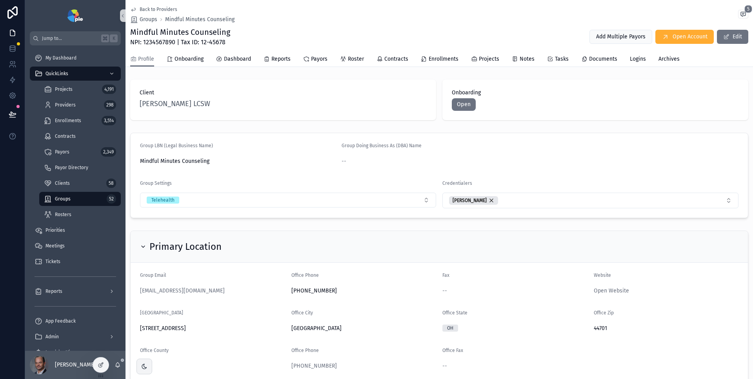
click at [695, 29] on div "Add Multiple Payors Open Account Edit" at bounding box center [665, 36] width 165 height 15
click at [691, 37] on span "Open Account" at bounding box center [689, 37] width 35 height 8
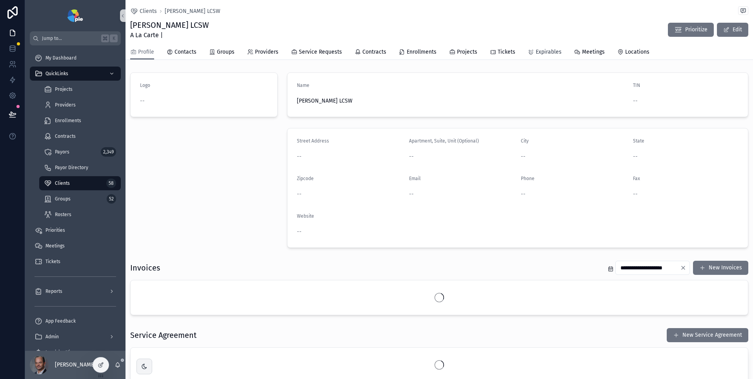
click at [548, 51] on span "Expirables" at bounding box center [548, 52] width 26 height 8
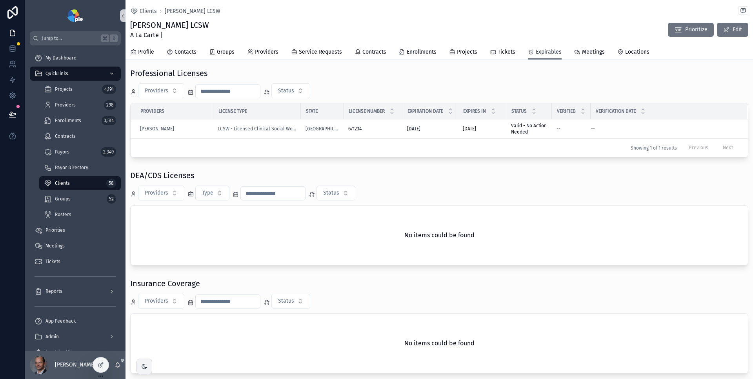
scroll to position [53, 0]
